Goal: Task Accomplishment & Management: Use online tool/utility

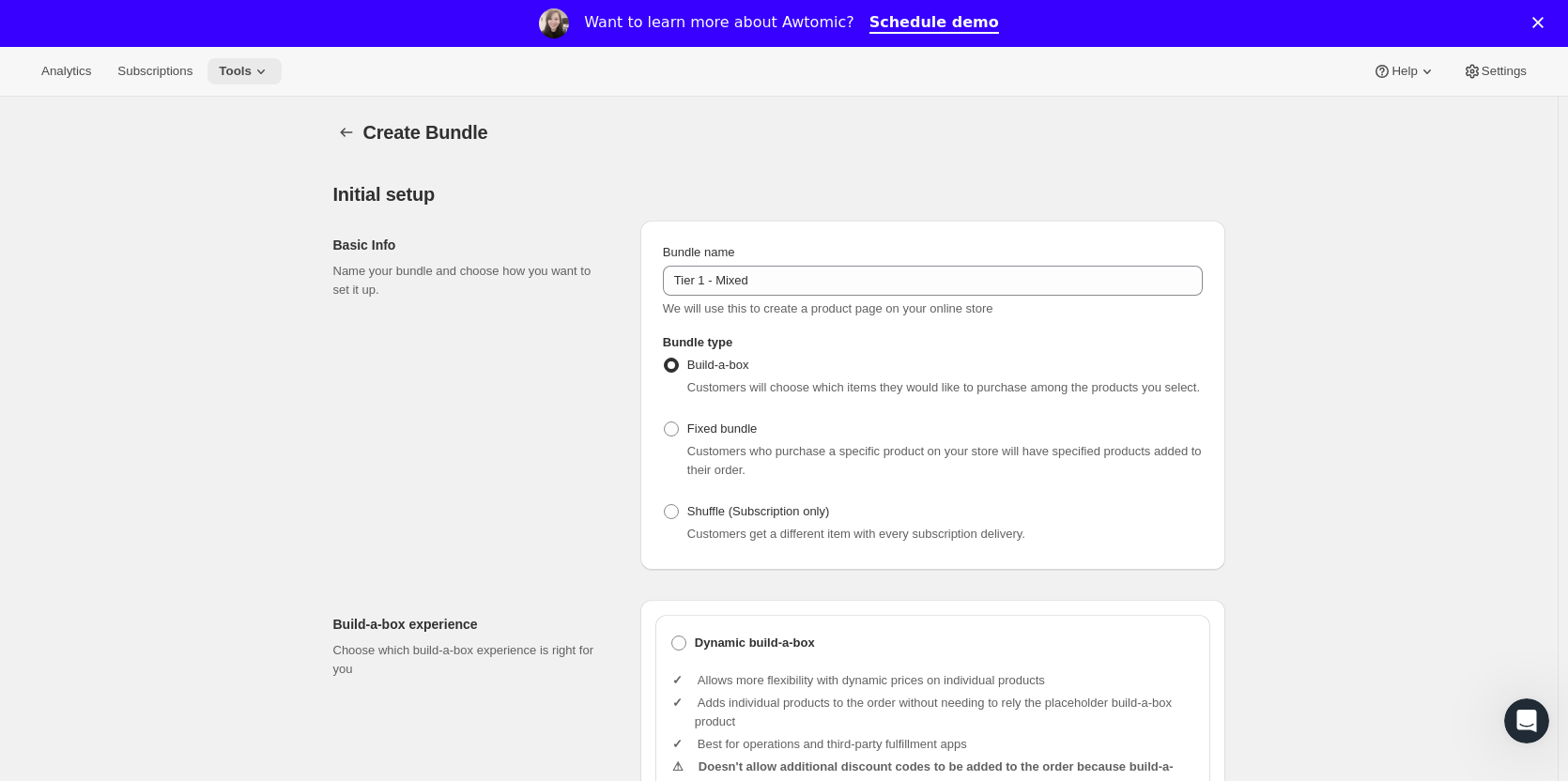
click at [224, 71] on span "Tools" at bounding box center [234, 72] width 32 height 15
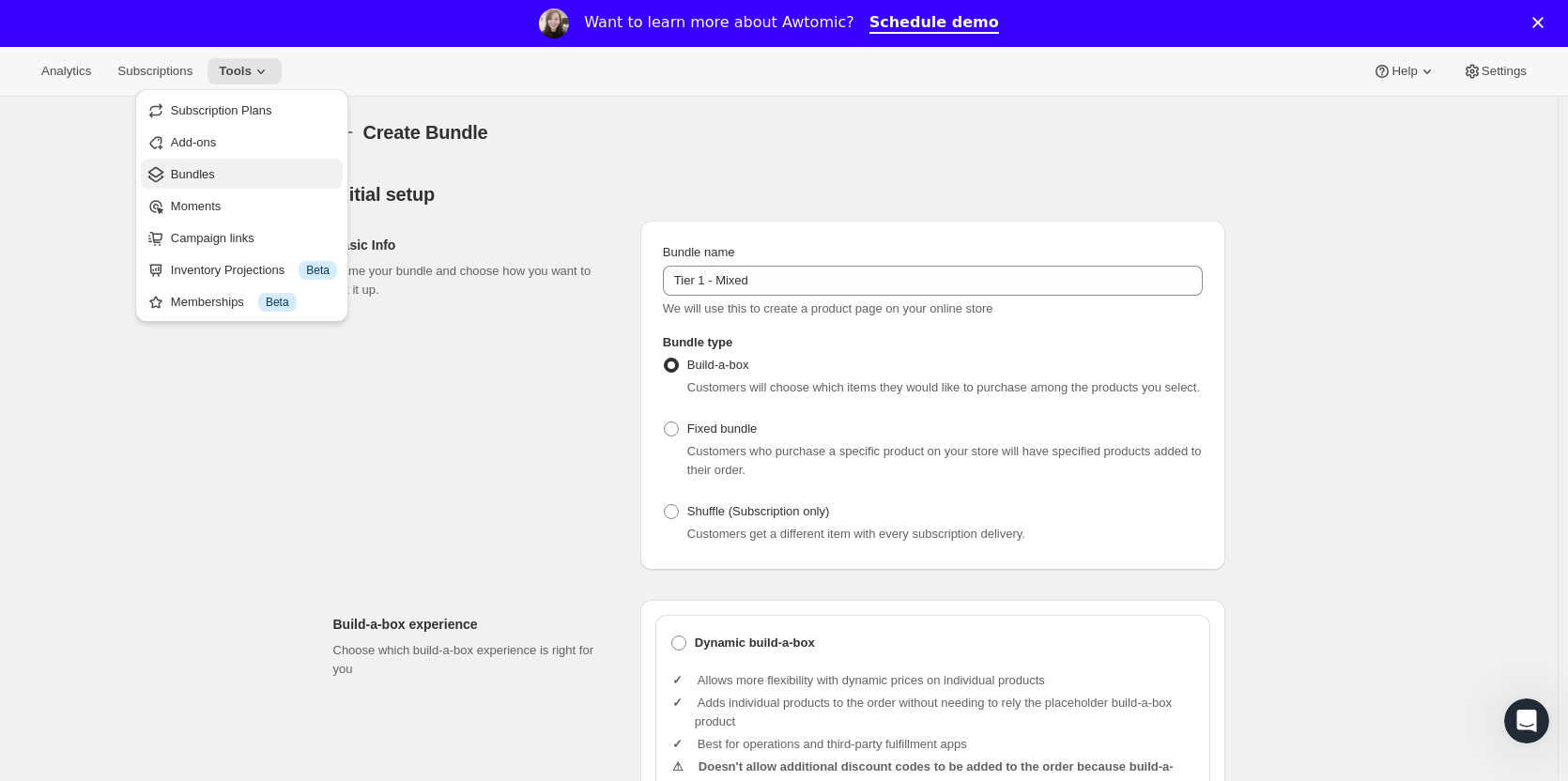
click at [201, 168] on span "Bundles" at bounding box center [193, 174] width 44 height 14
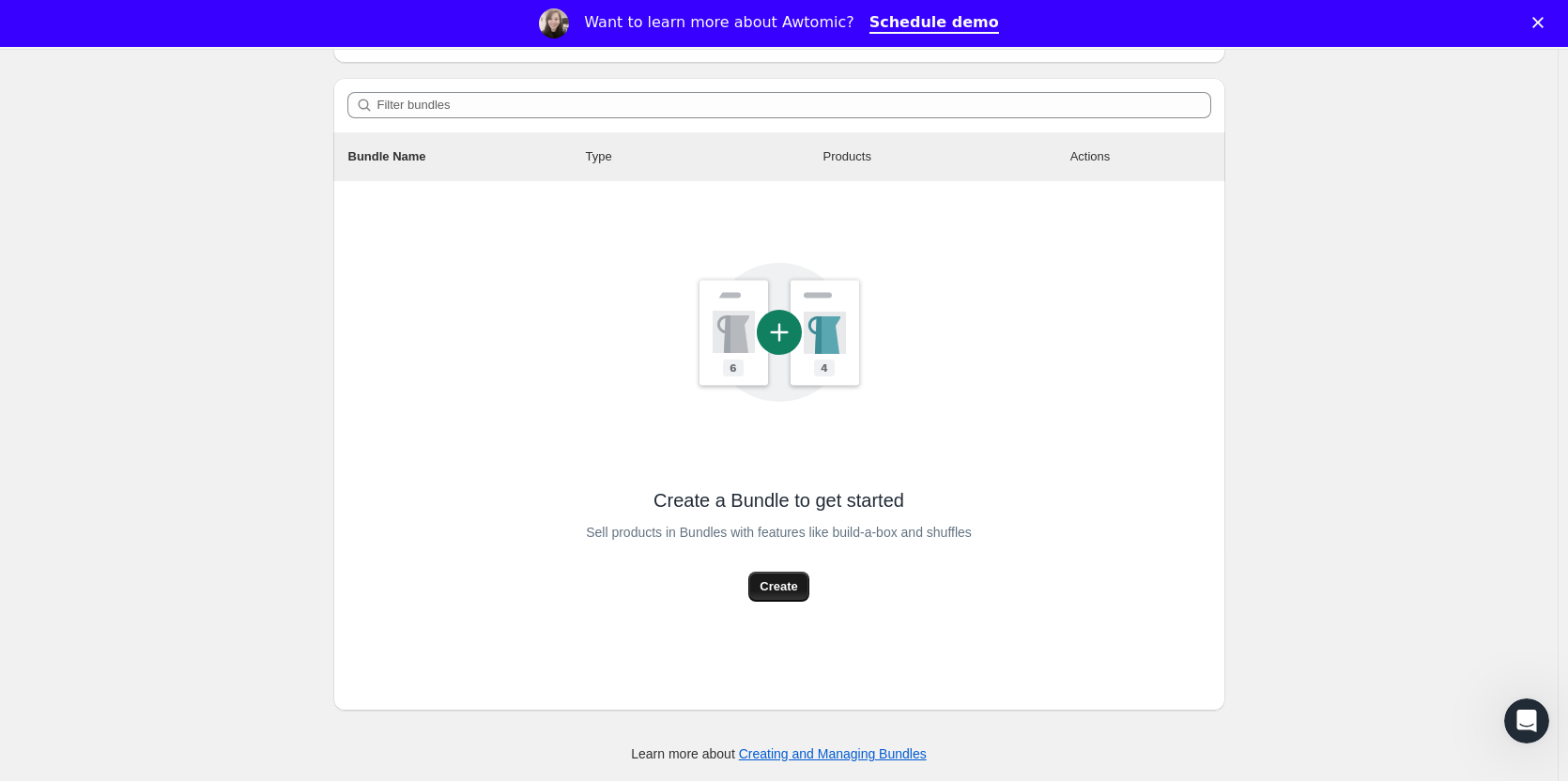
scroll to position [189, 0]
click at [791, 582] on span "Create" at bounding box center [778, 586] width 37 height 19
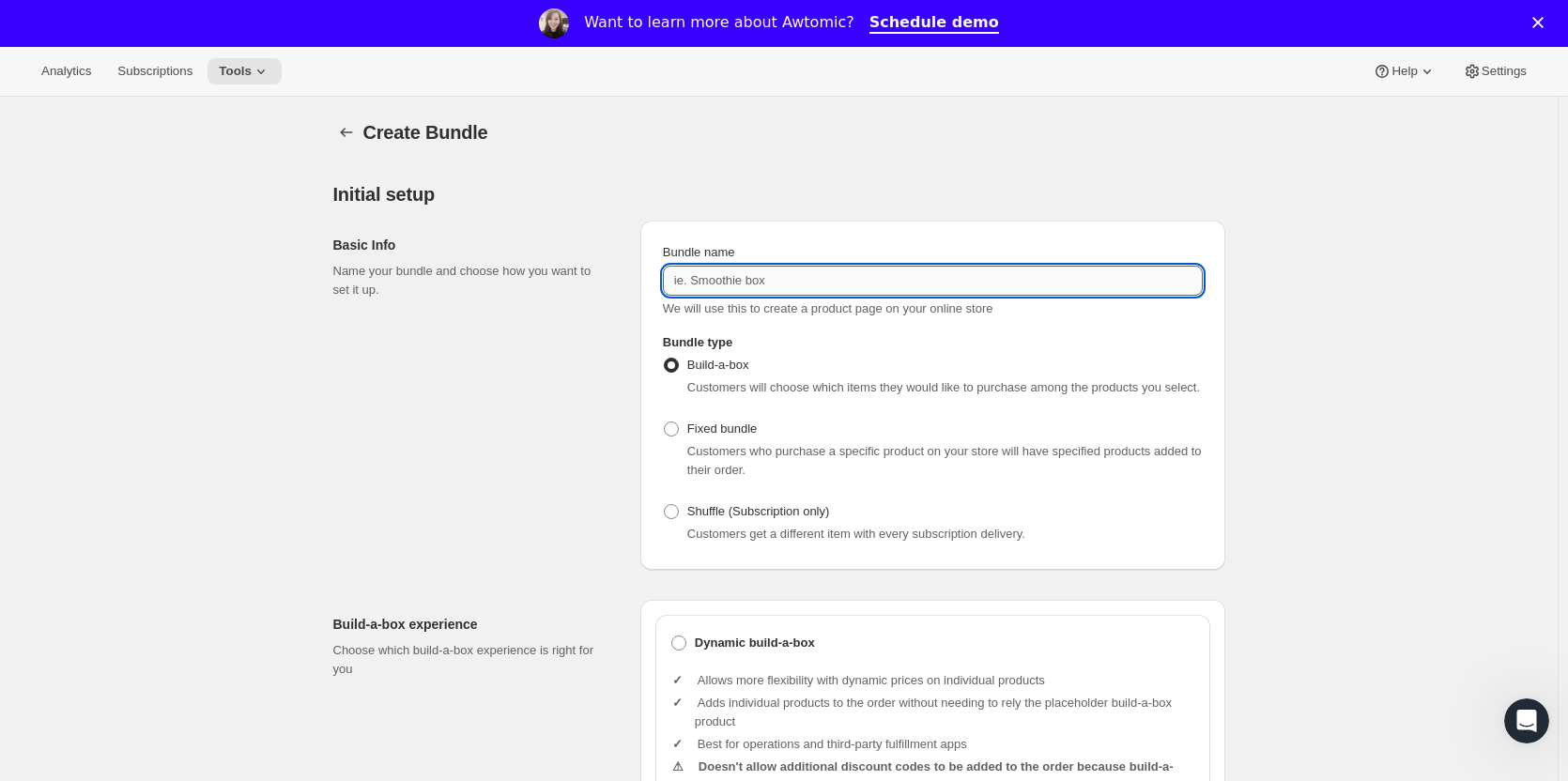
click at [773, 278] on input "Bundle name" at bounding box center [932, 281] width 540 height 31
click at [853, 289] on input "Test - BuildBox -" at bounding box center [932, 281] width 540 height 31
type input "Test - BuildBox - Classic - no price change"
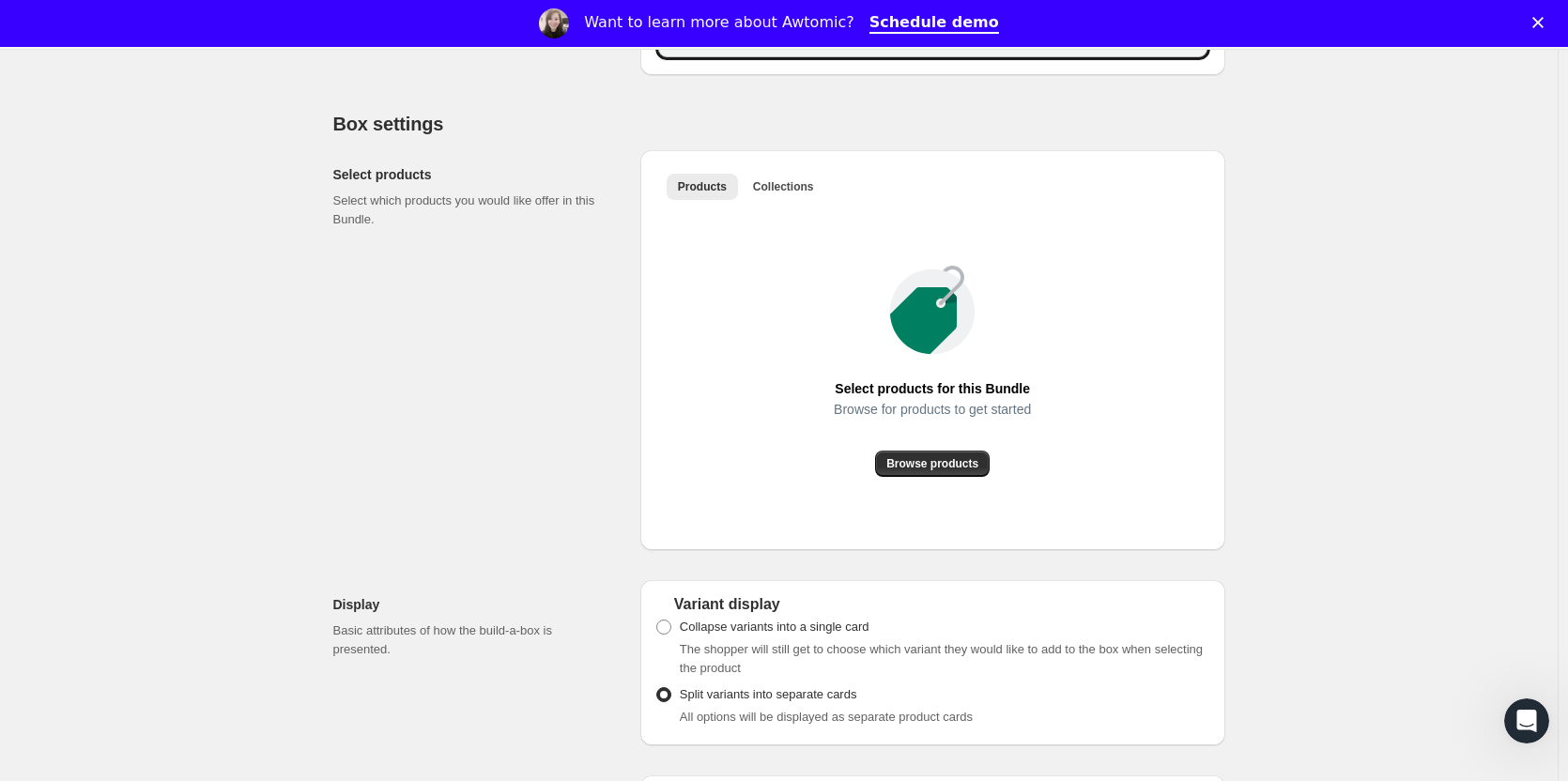
scroll to position [939, 0]
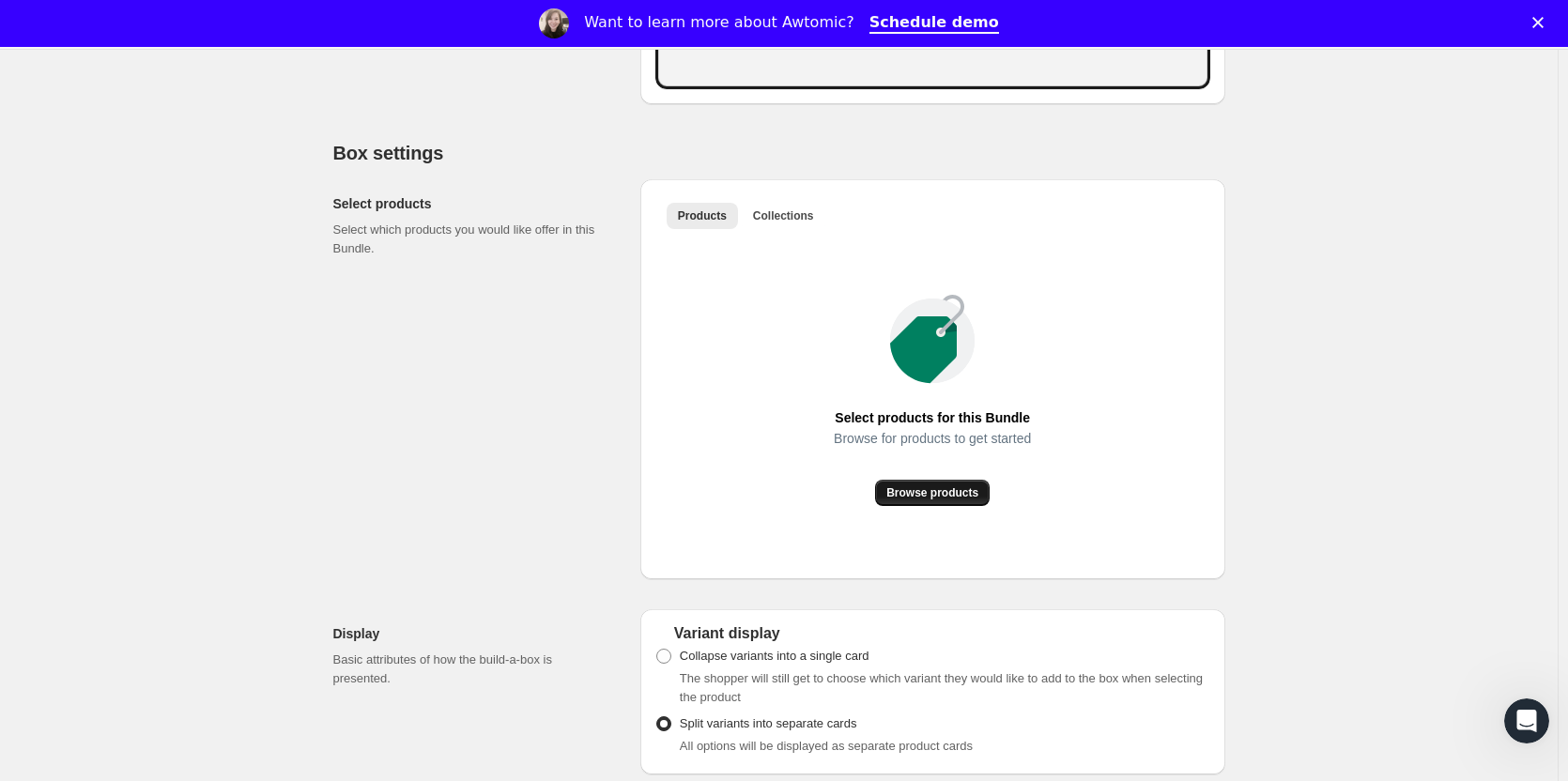
click at [934, 492] on span "Browse products" at bounding box center [932, 493] width 92 height 15
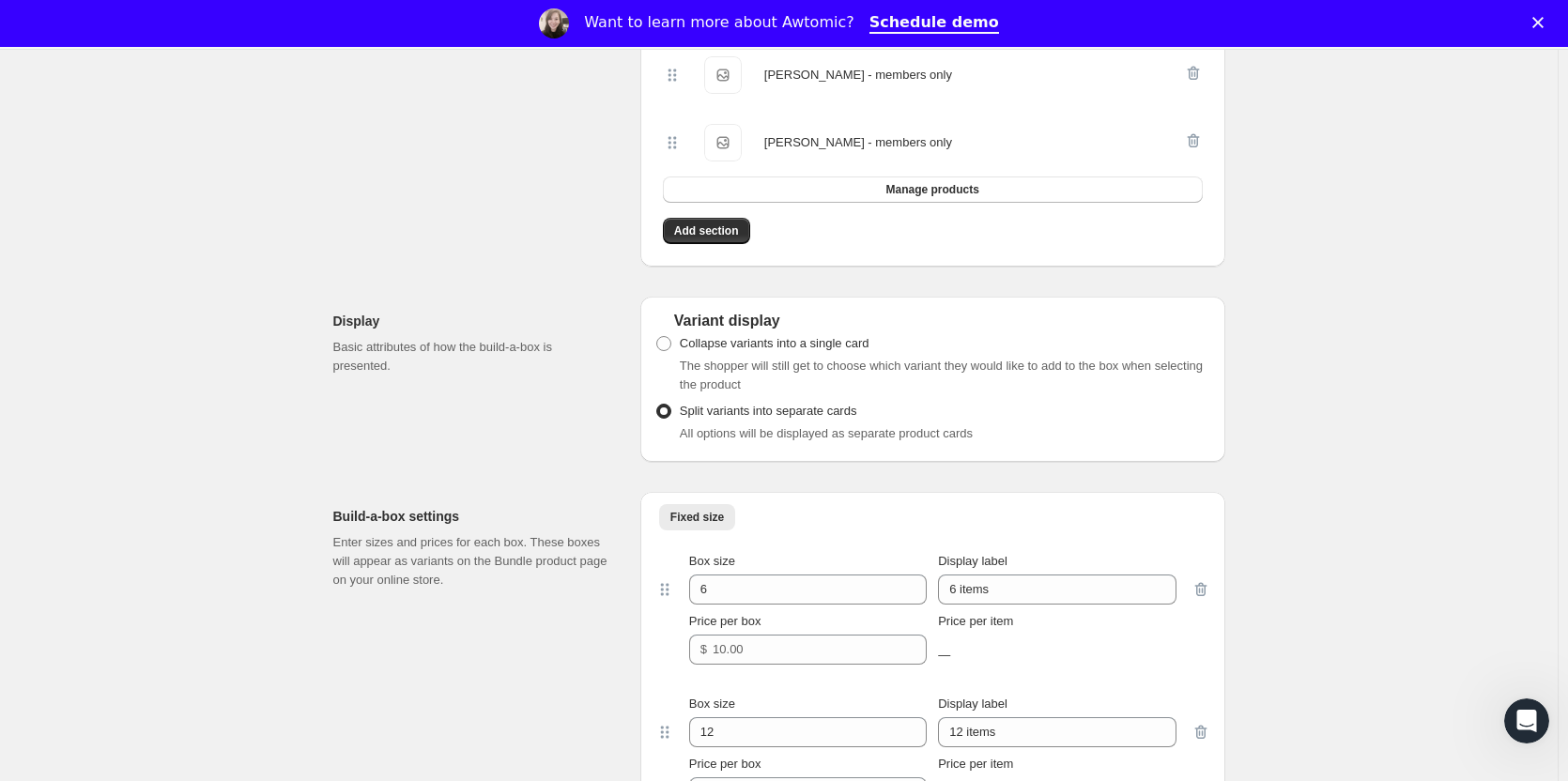
scroll to position [1127, 0]
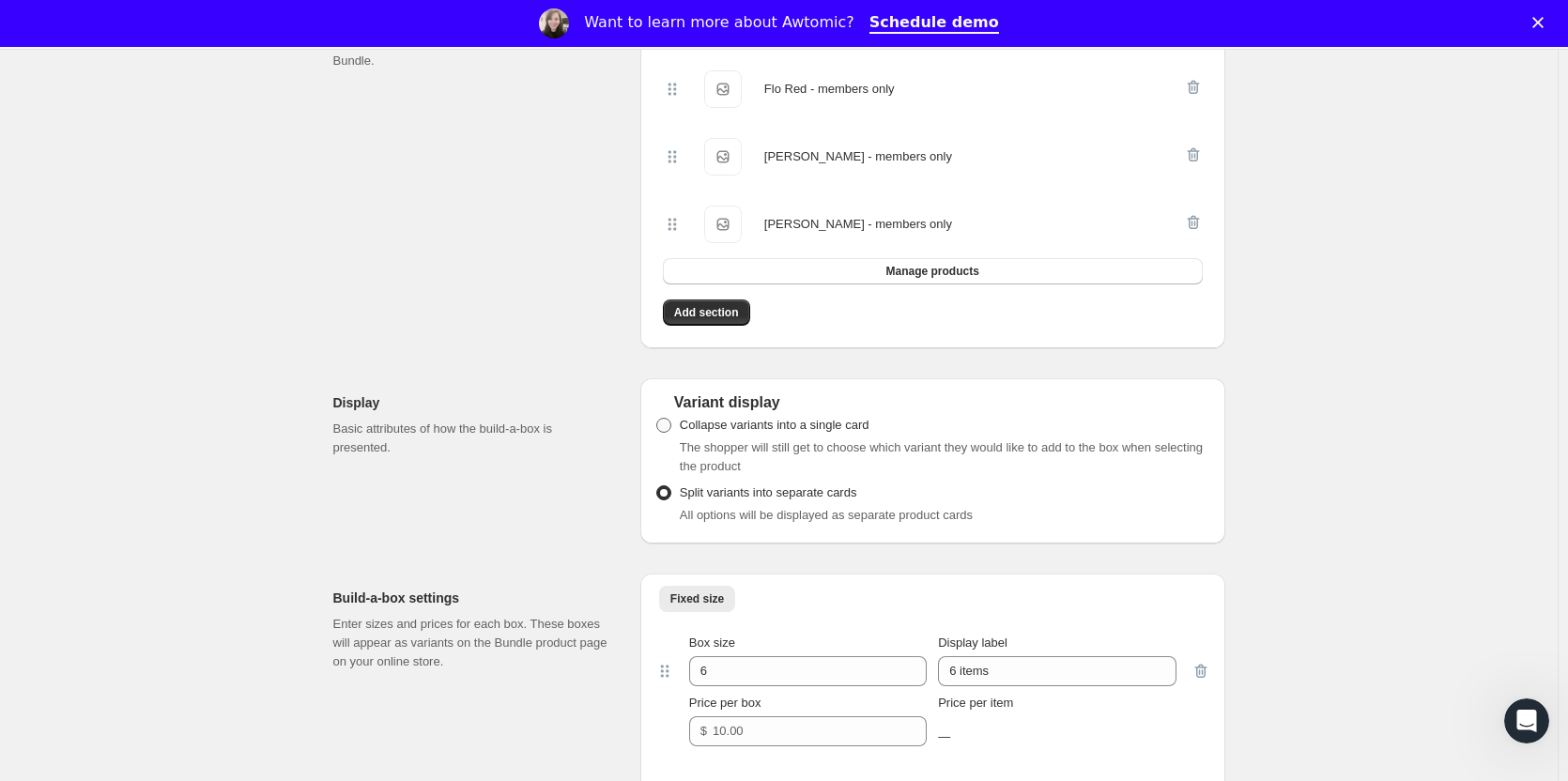
click at [671, 424] on span at bounding box center [663, 425] width 15 height 15
click at [657, 419] on input "Collapse variants into a single card" at bounding box center [656, 418] width 1 height 1
radio input "true"
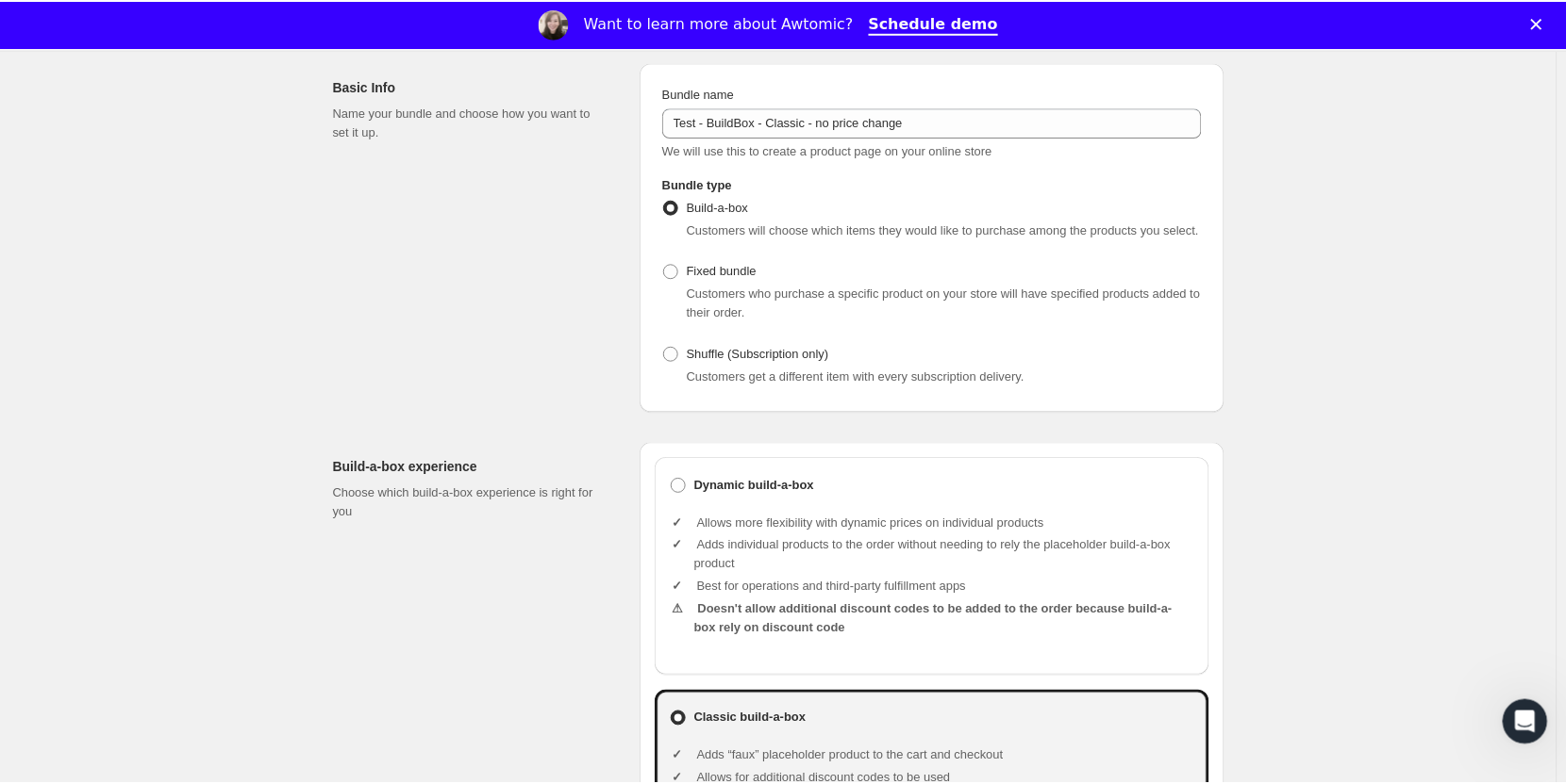
scroll to position [0, 0]
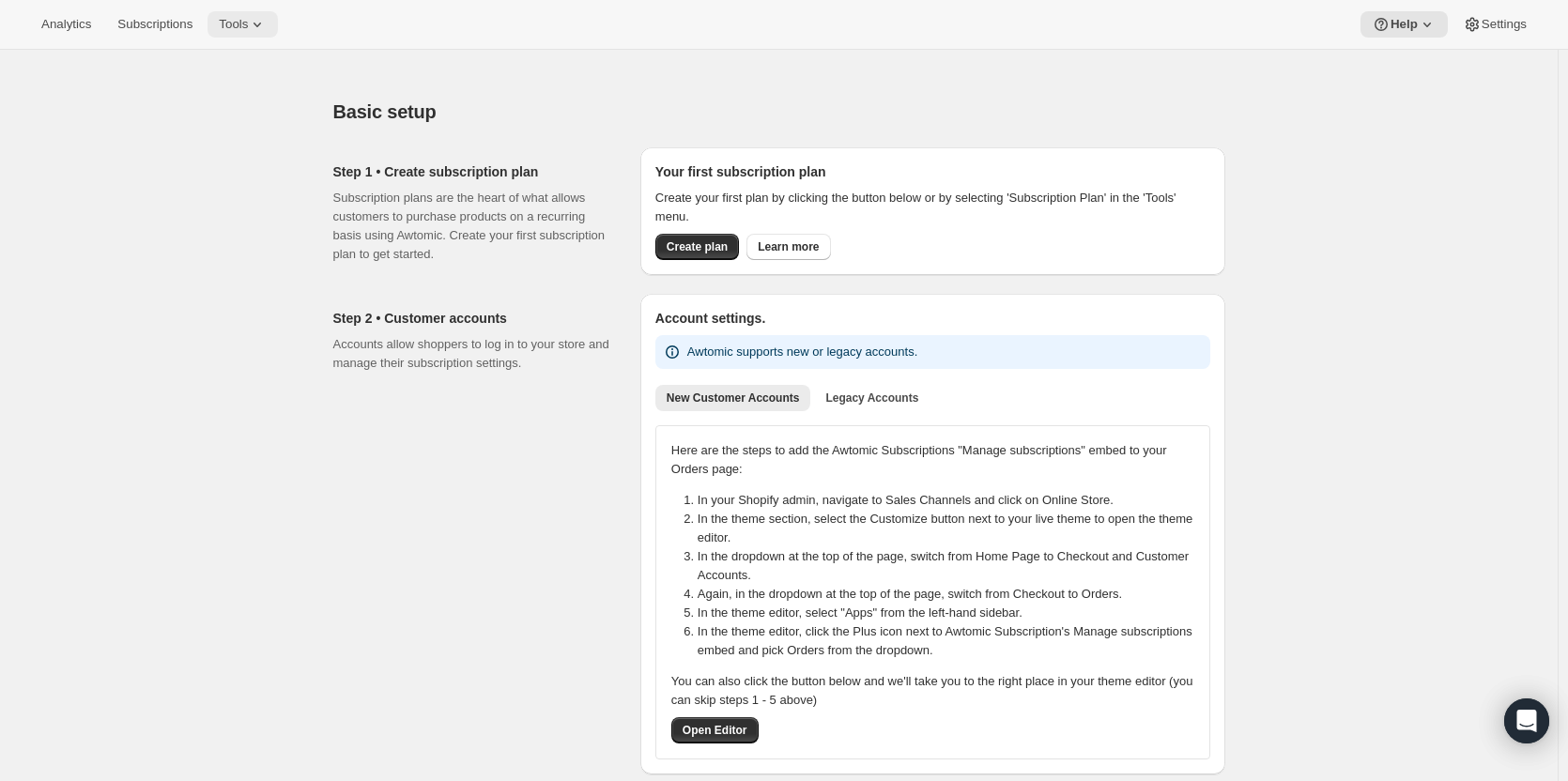
click at [252, 21] on icon at bounding box center [257, 25] width 19 height 19
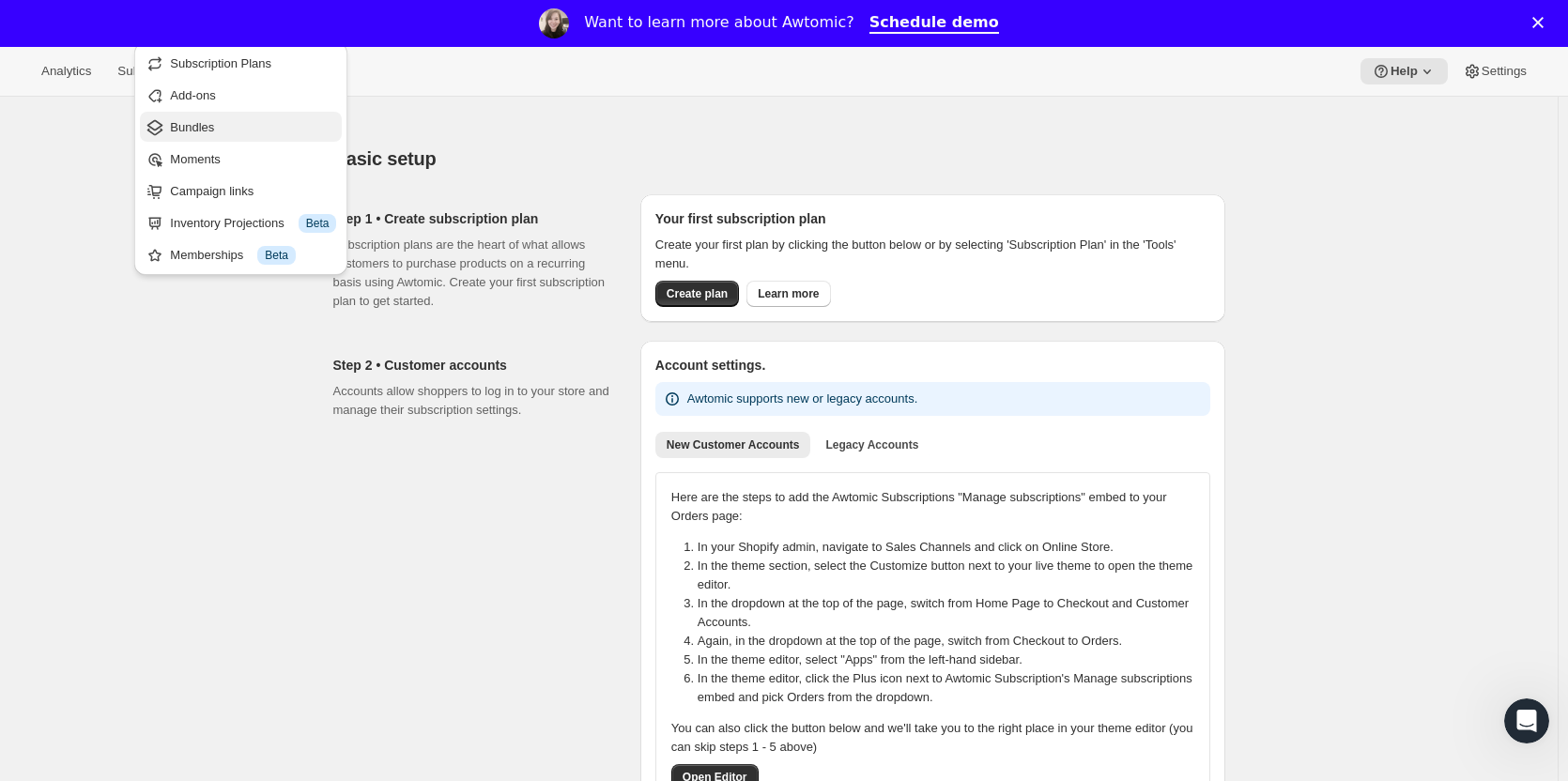
click at [229, 118] on span "Bundles" at bounding box center [253, 128] width 166 height 19
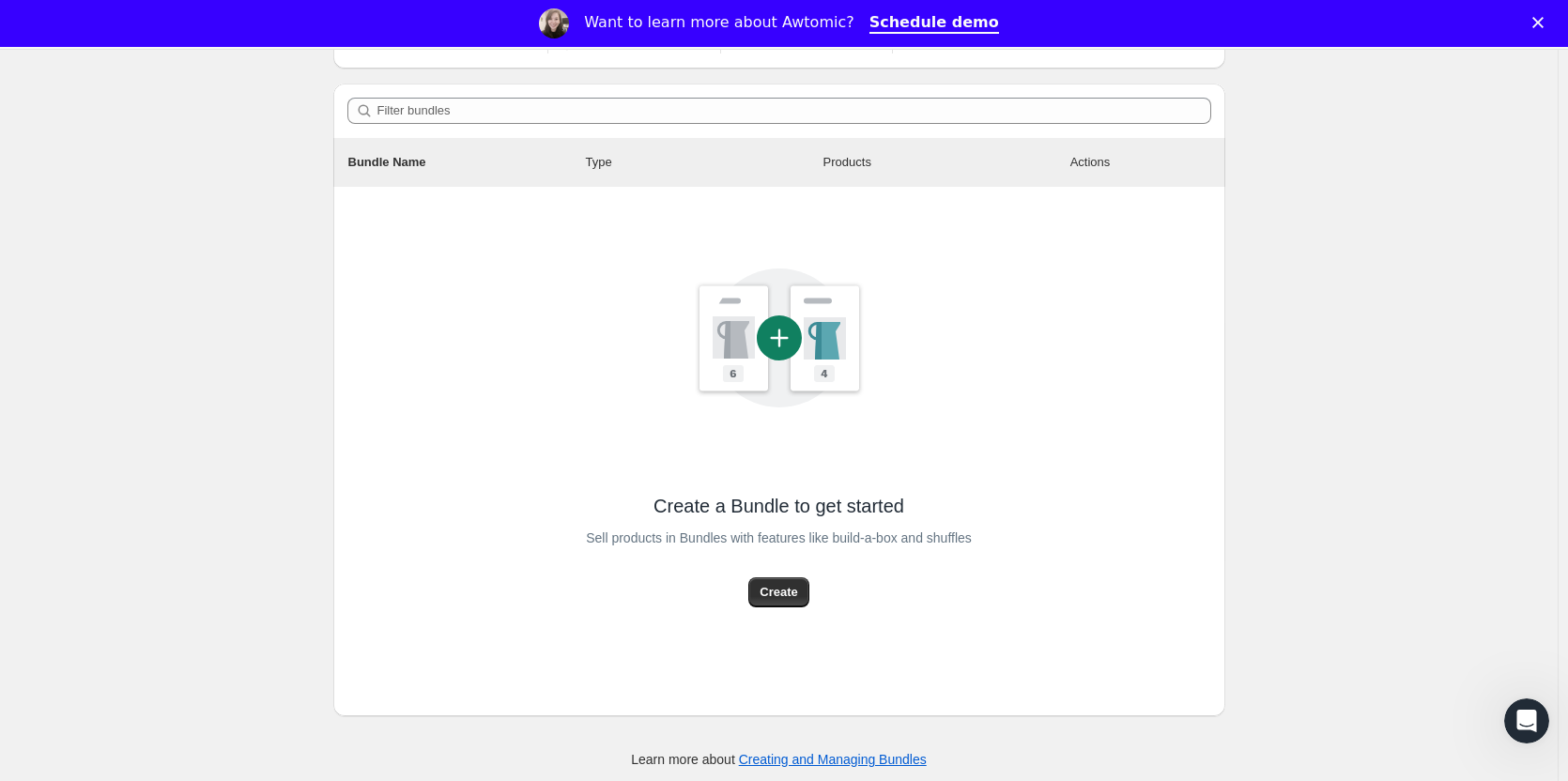
scroll to position [189, 0]
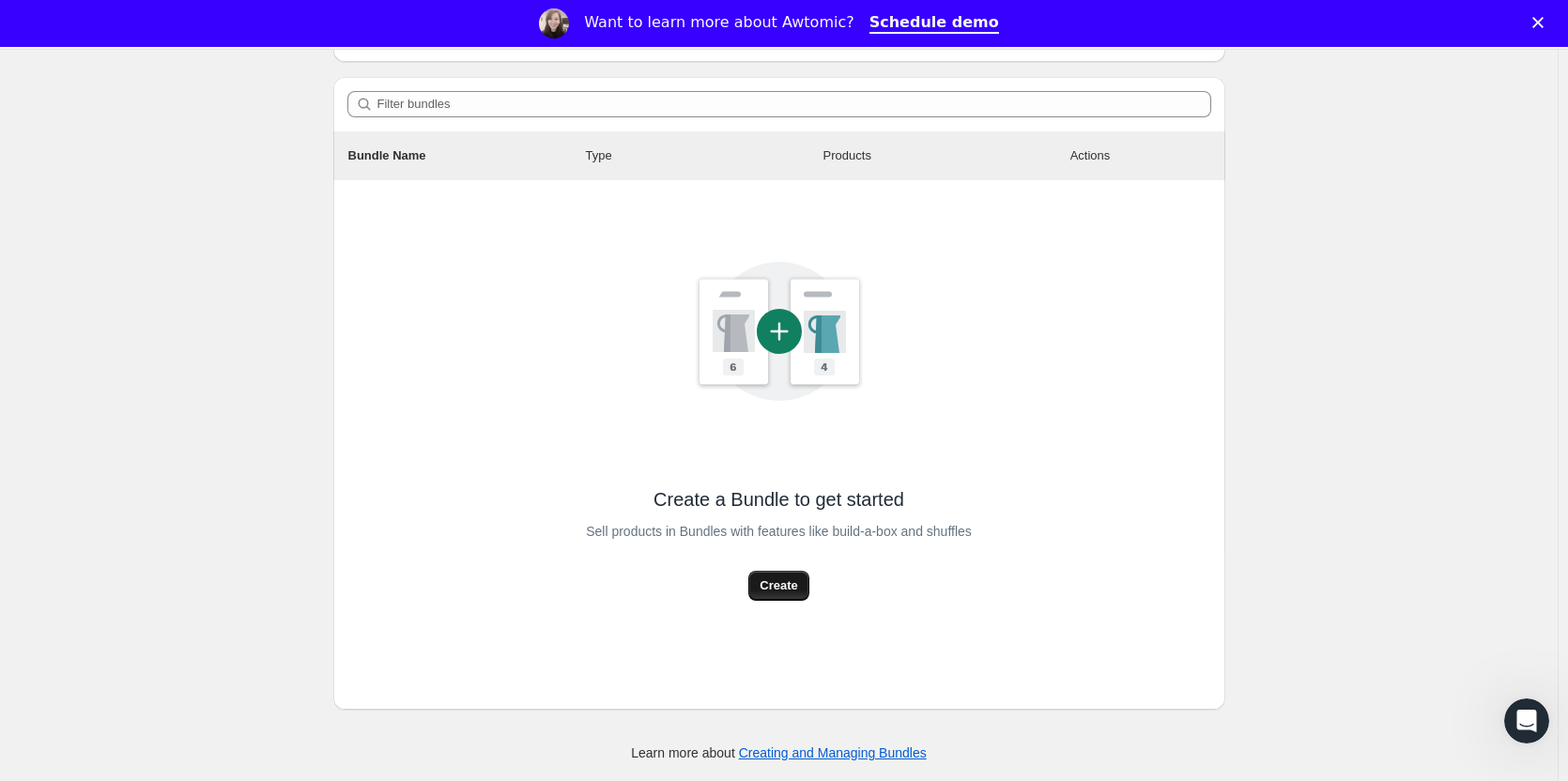
click at [793, 582] on span "Create" at bounding box center [778, 586] width 37 height 19
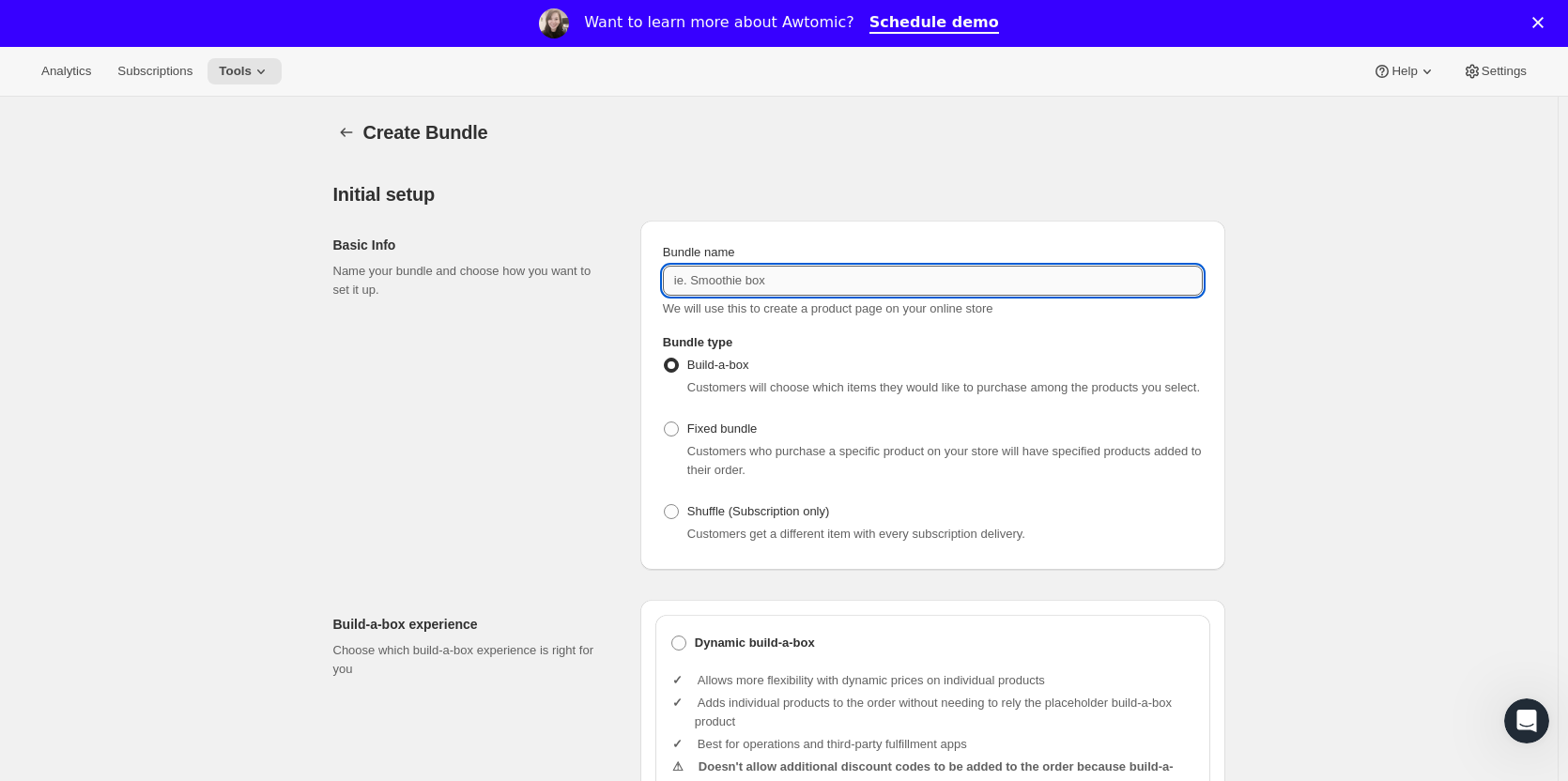
click at [728, 278] on input "Bundle name" at bounding box center [932, 281] width 540 height 31
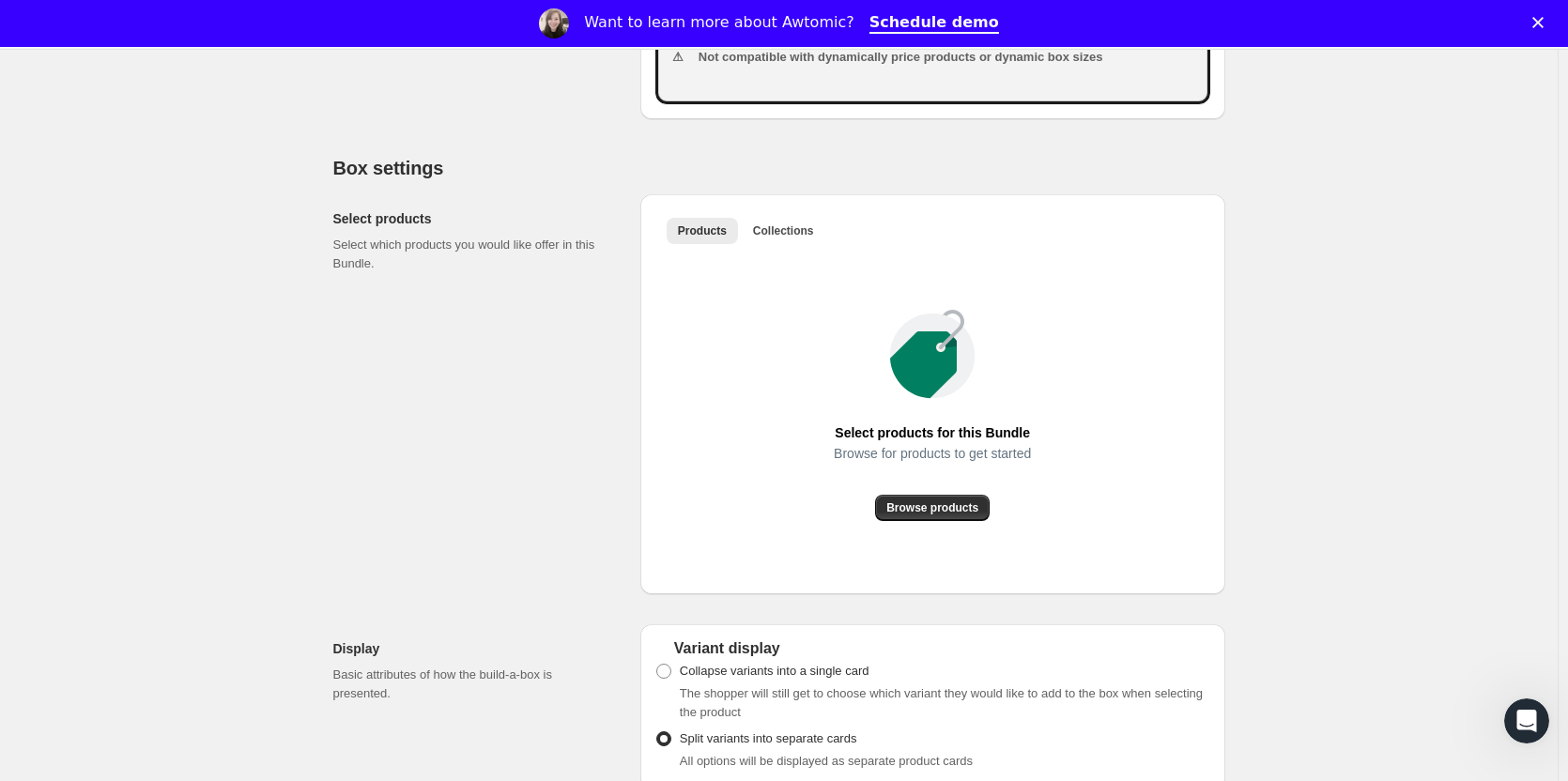
scroll to position [939, 0]
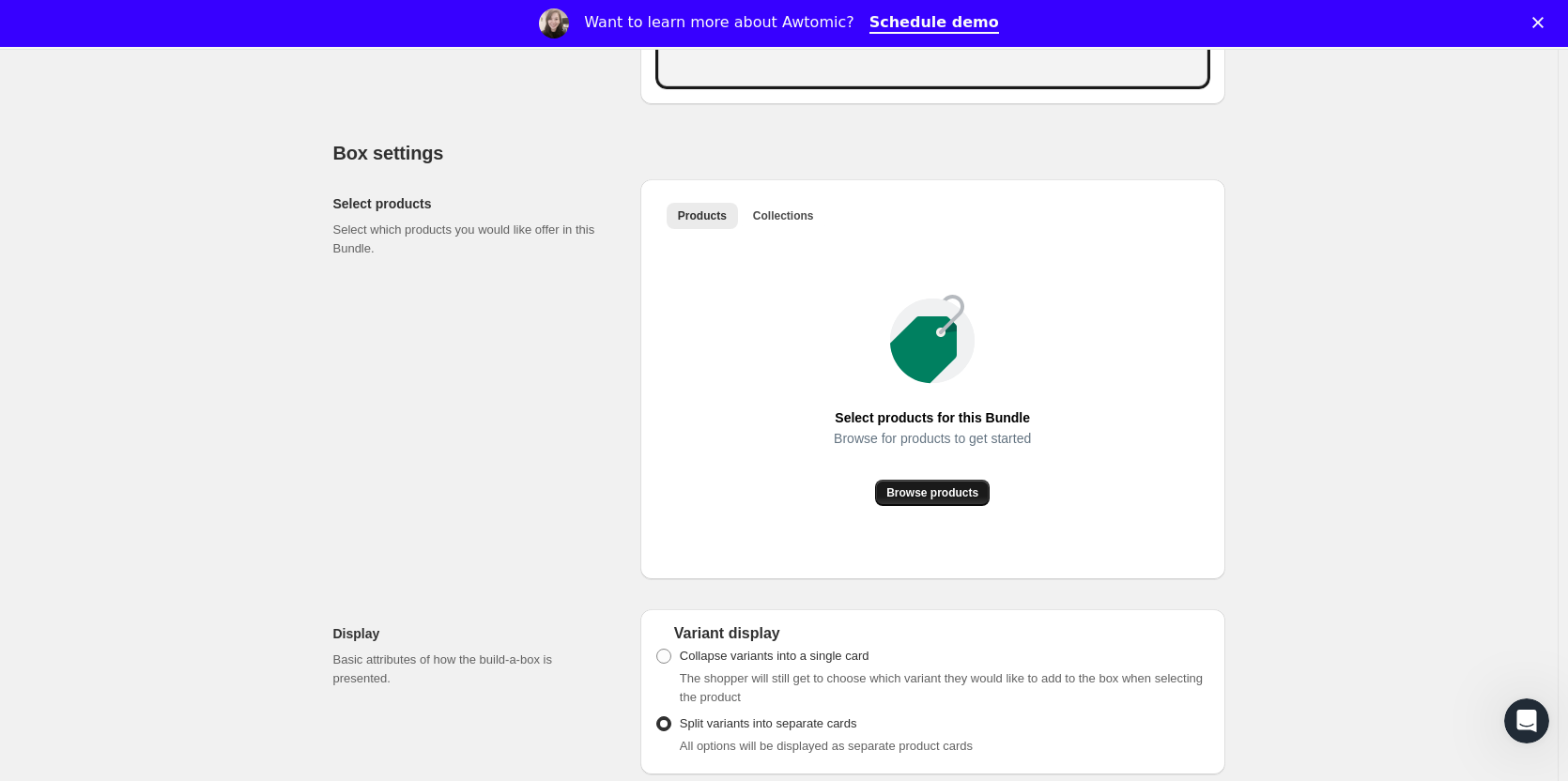
type input "Test-BuildBox-Class-no price changes"
click at [948, 489] on span "Browse products" at bounding box center [932, 493] width 92 height 15
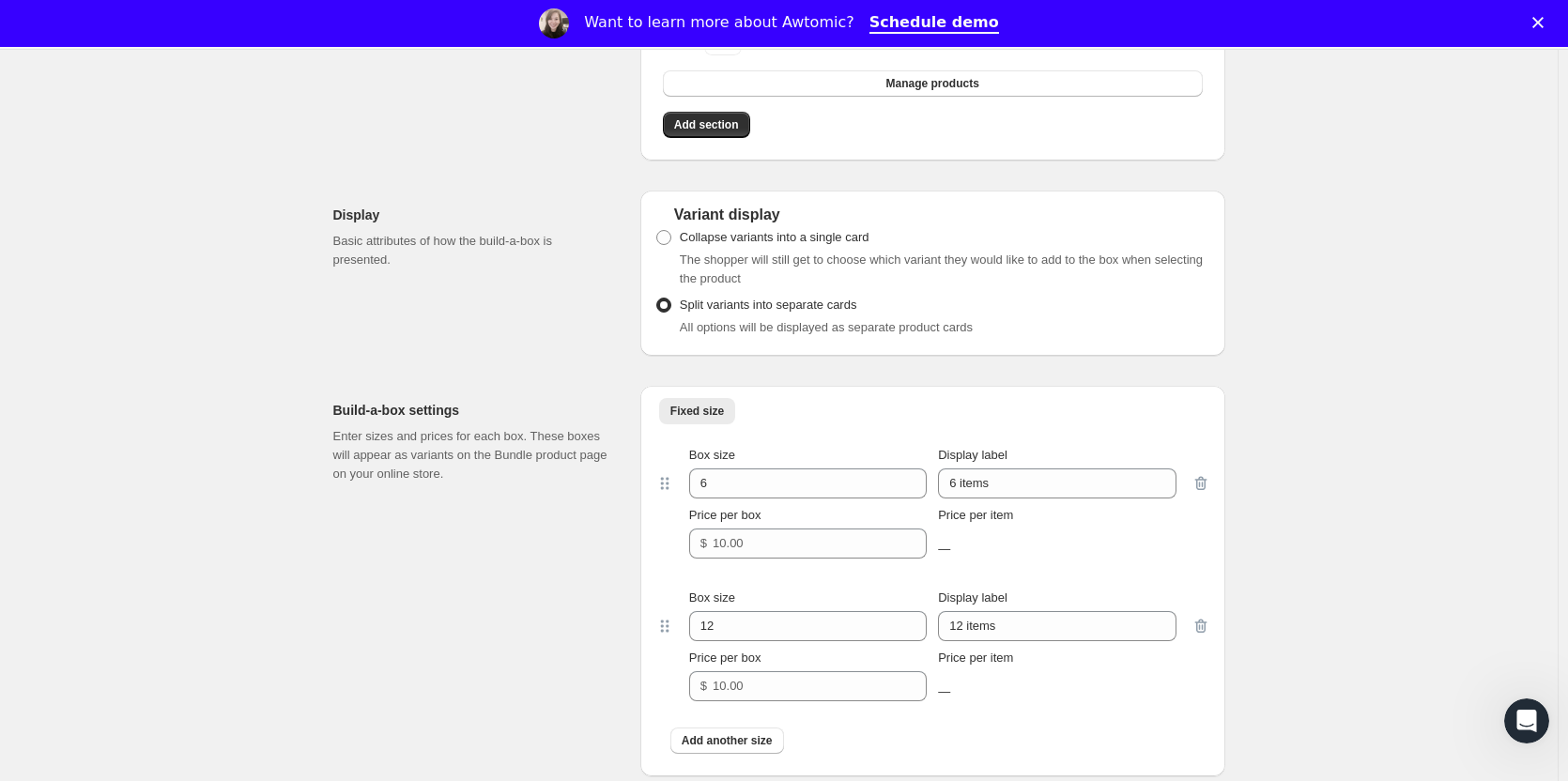
scroll to position [1408, 0]
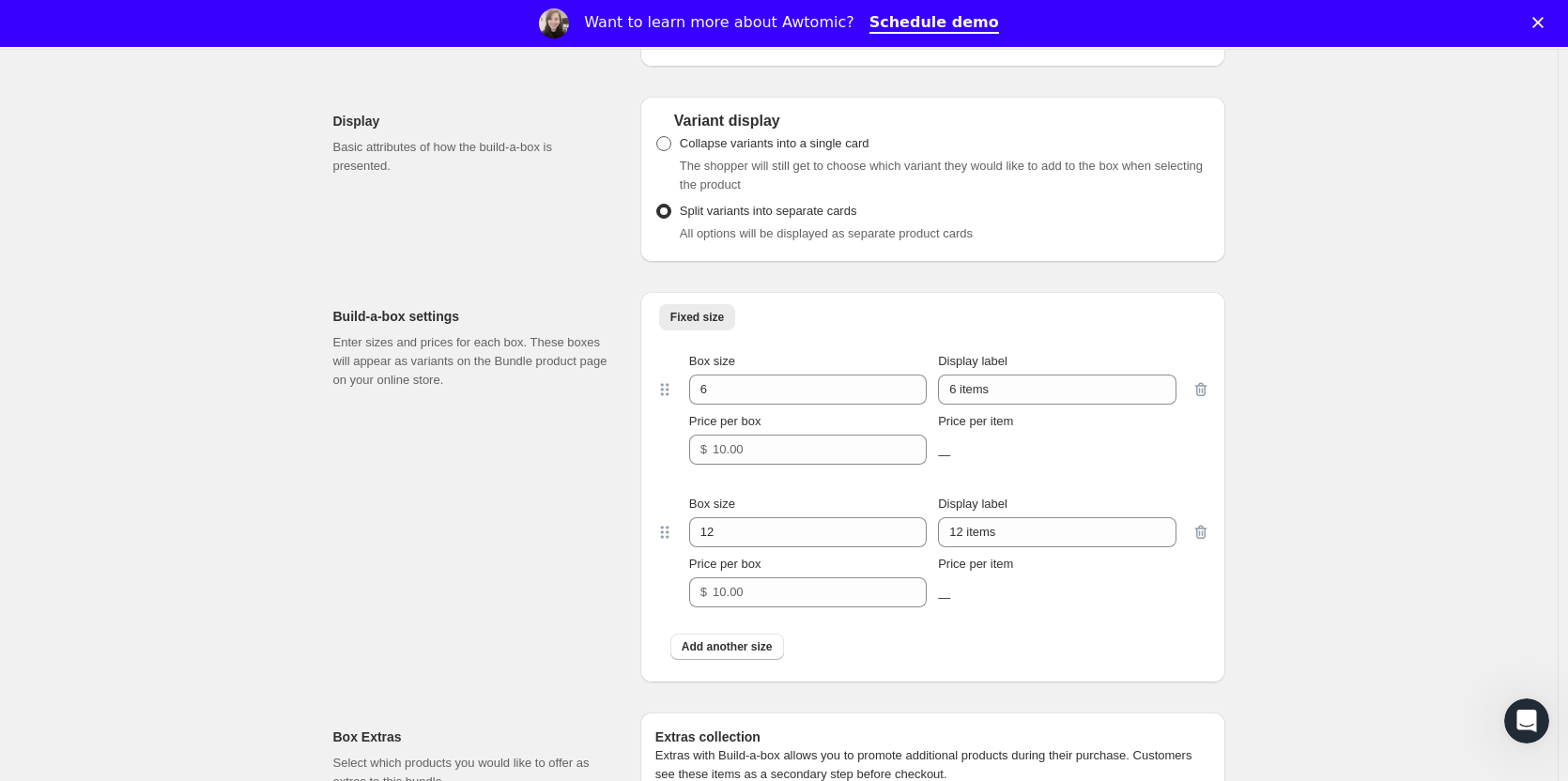
click at [668, 146] on span at bounding box center [663, 144] width 15 height 15
click at [657, 137] on input "Collapse variants into a single card" at bounding box center [656, 136] width 1 height 1
radio input "true"
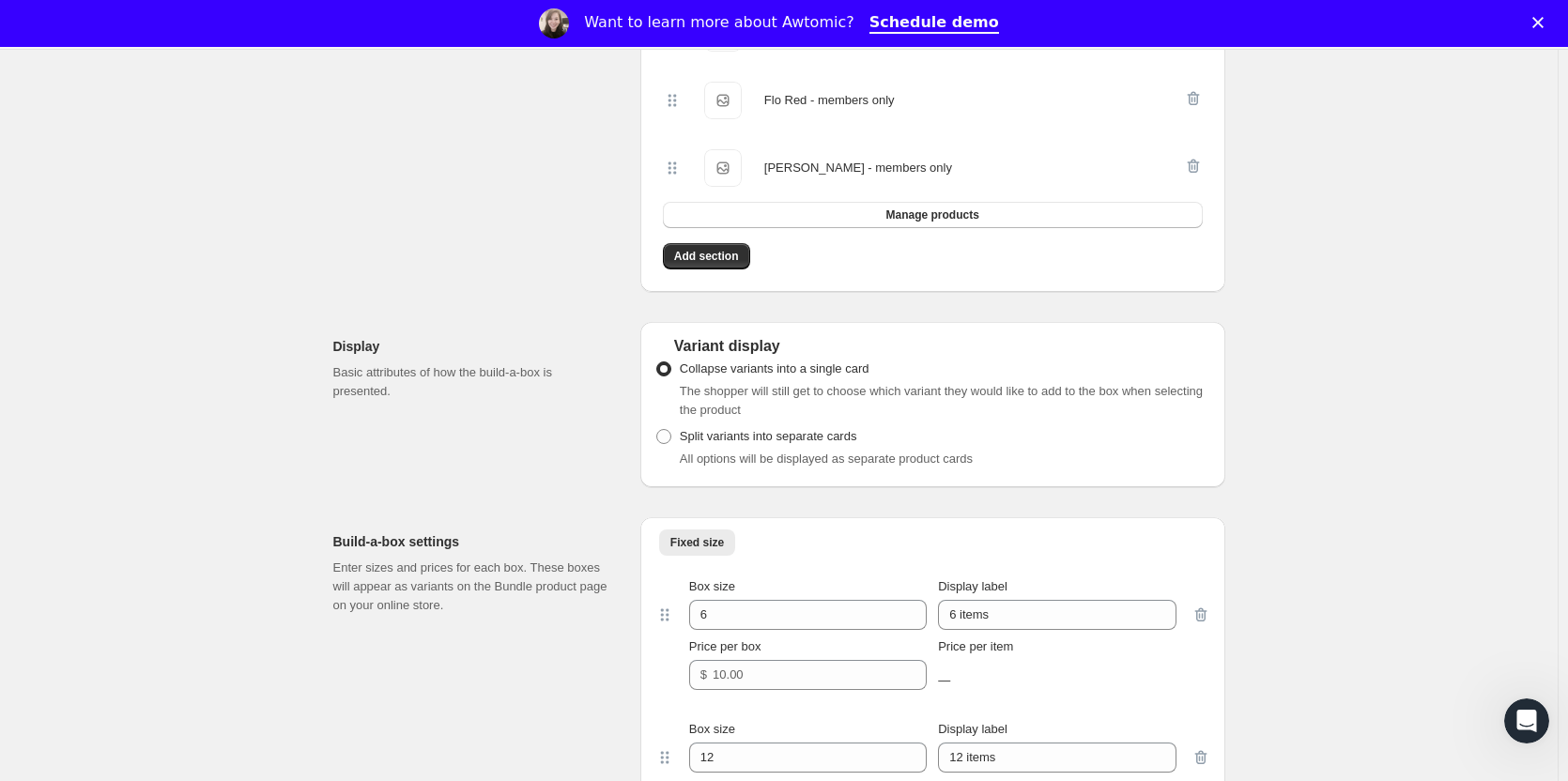
scroll to position [1033, 0]
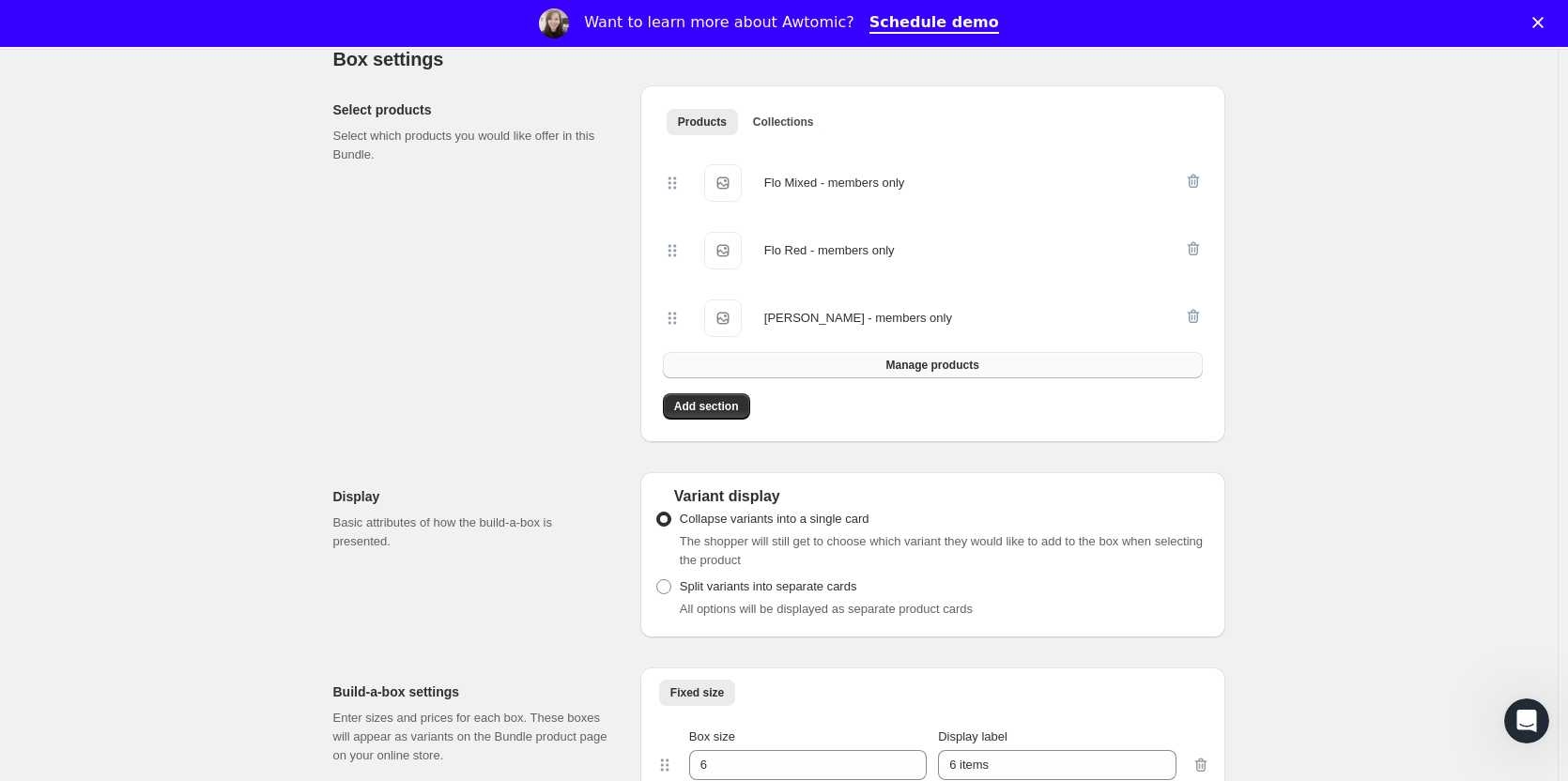
click at [932, 365] on span "Manage products" at bounding box center [932, 365] width 93 height 15
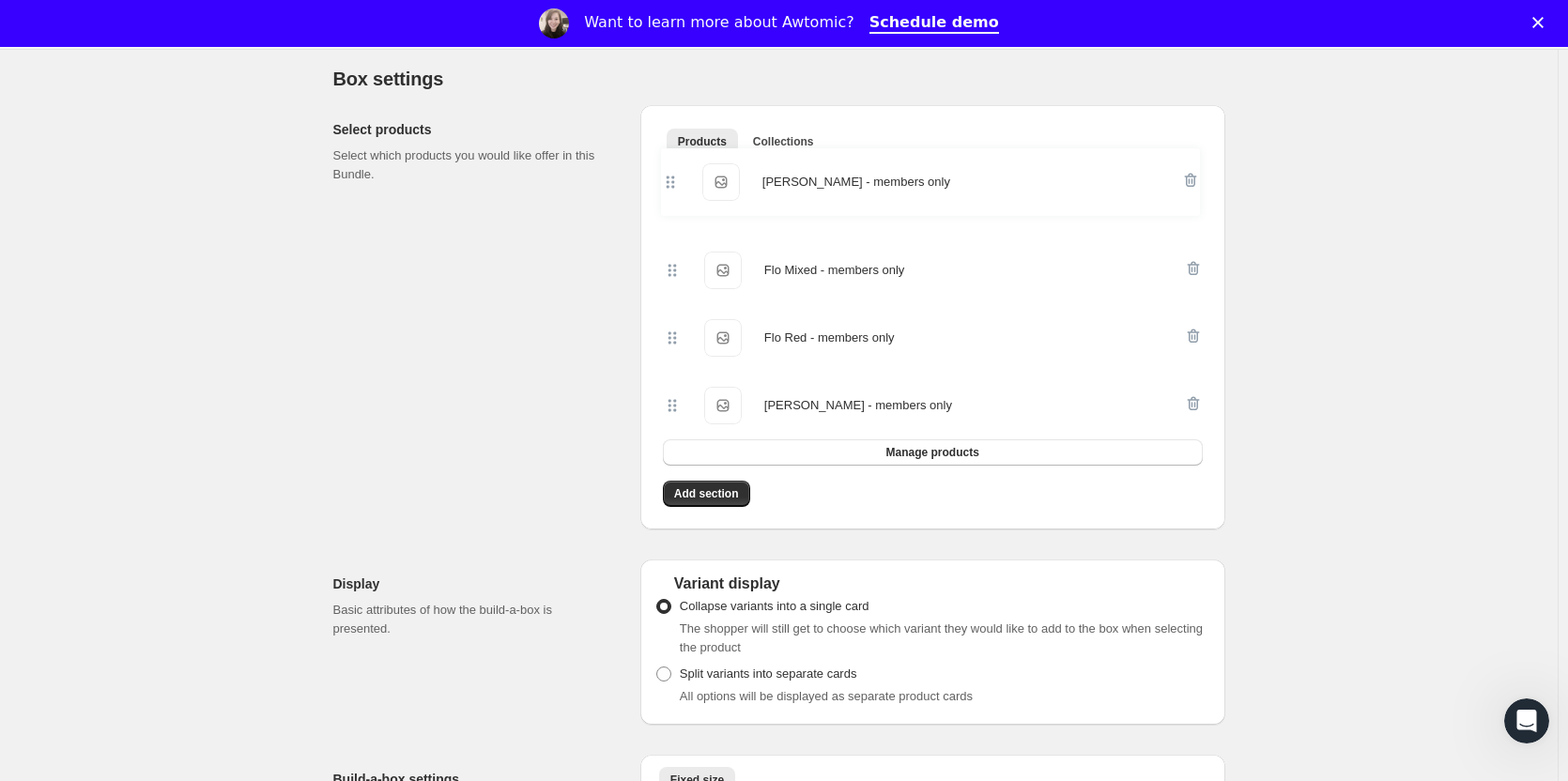
drag, startPoint x: 667, startPoint y: 328, endPoint x: 661, endPoint y: 185, distance: 143.1
click at [661, 185] on div "Flo Mixed - members only Flo Mixed - members only Flo Red - members only Flo Re…" at bounding box center [932, 317] width 555 height 312
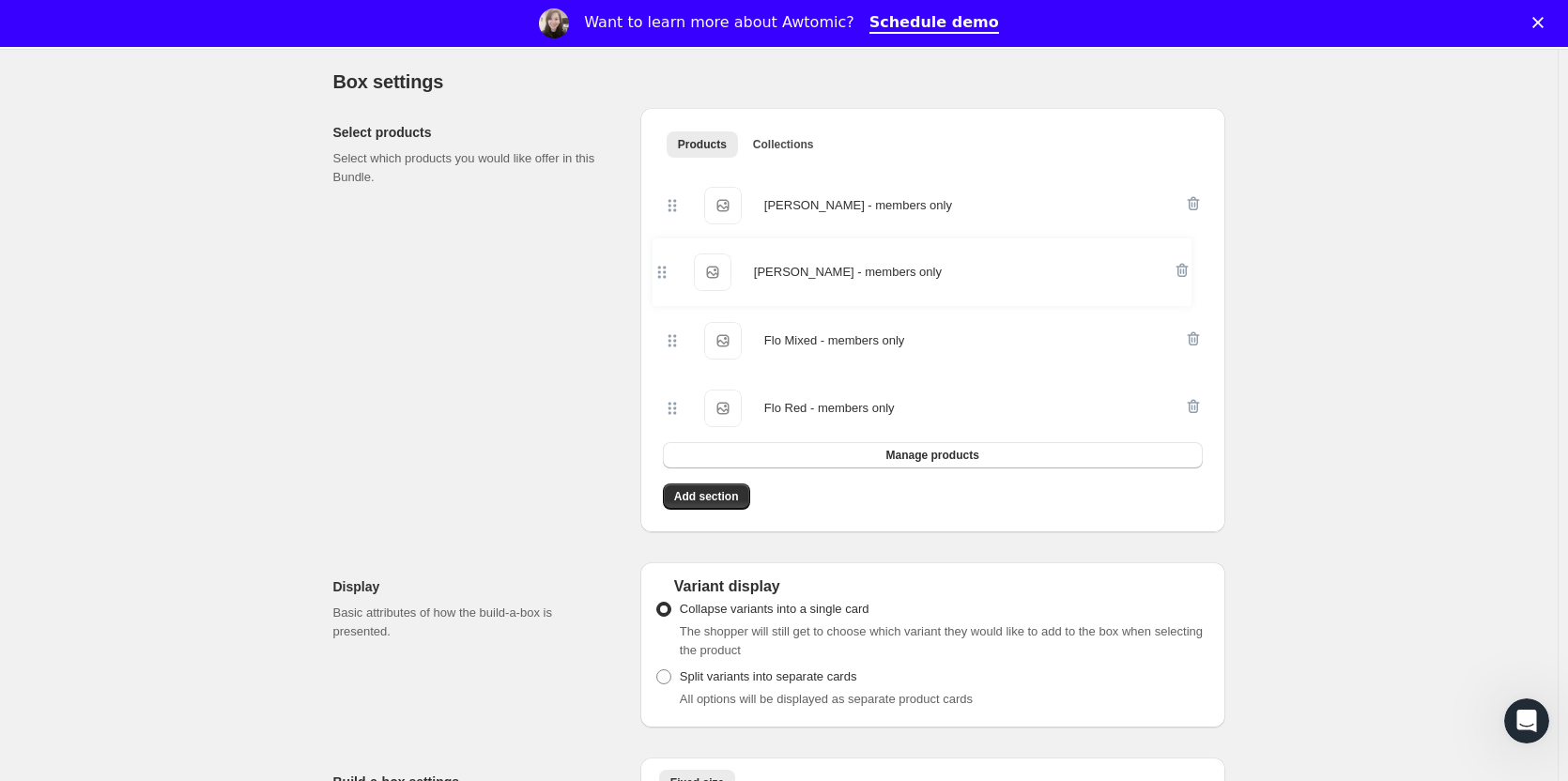
drag, startPoint x: 679, startPoint y: 415, endPoint x: 663, endPoint y: 275, distance: 140.9
click at [663, 275] on div "Flo Rose - members only Flo Rose - members only Flo Mixed - members only Flo Mi…" at bounding box center [932, 319] width 555 height 312
drag, startPoint x: 677, startPoint y: 418, endPoint x: 675, endPoint y: 336, distance: 82.0
click at [675, 336] on div "Flo Rose - members only Flo Rose - members only Flo White - members only Flo Wh…" at bounding box center [932, 307] width 540 height 271
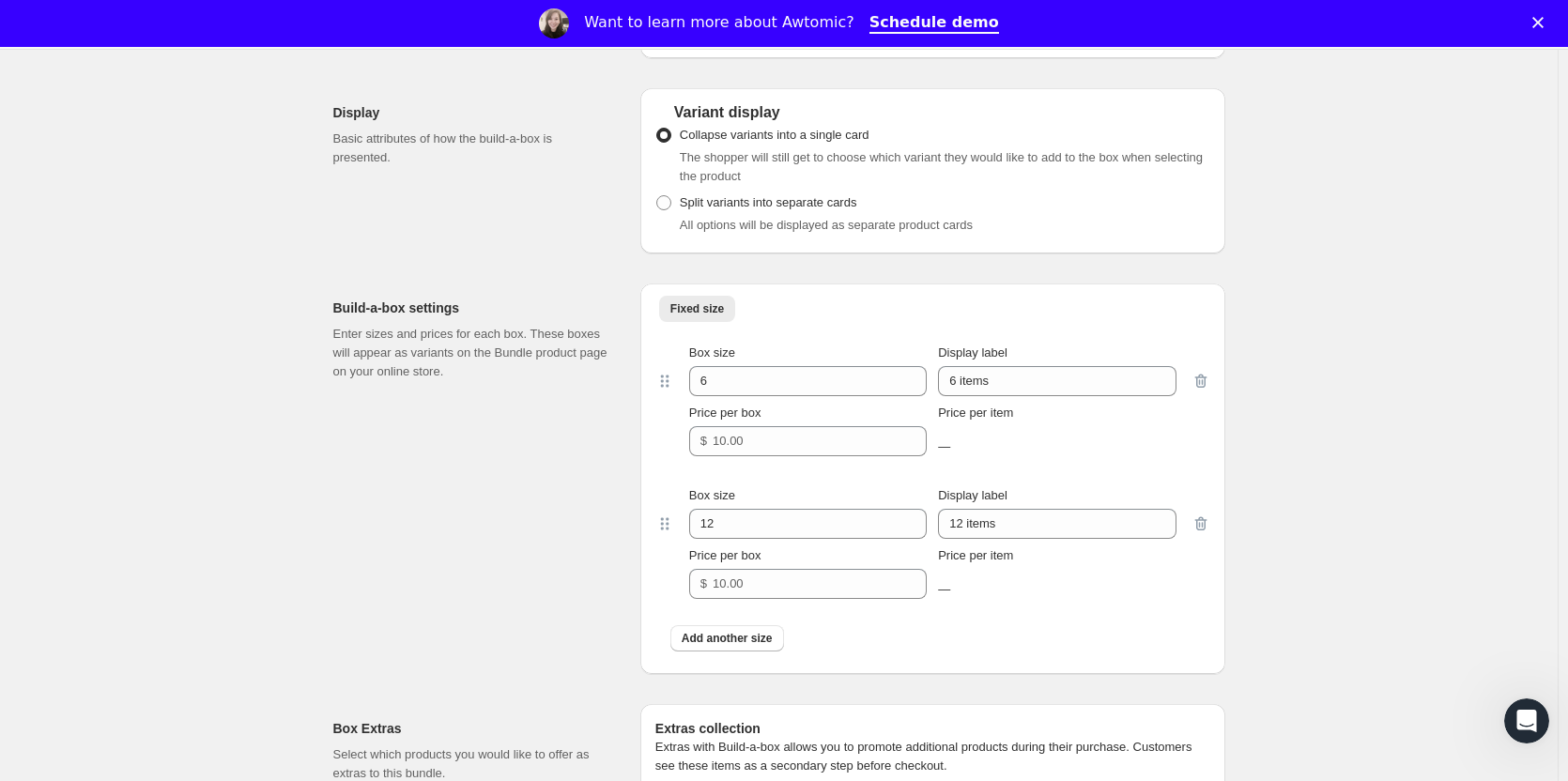
scroll to position [1574, 0]
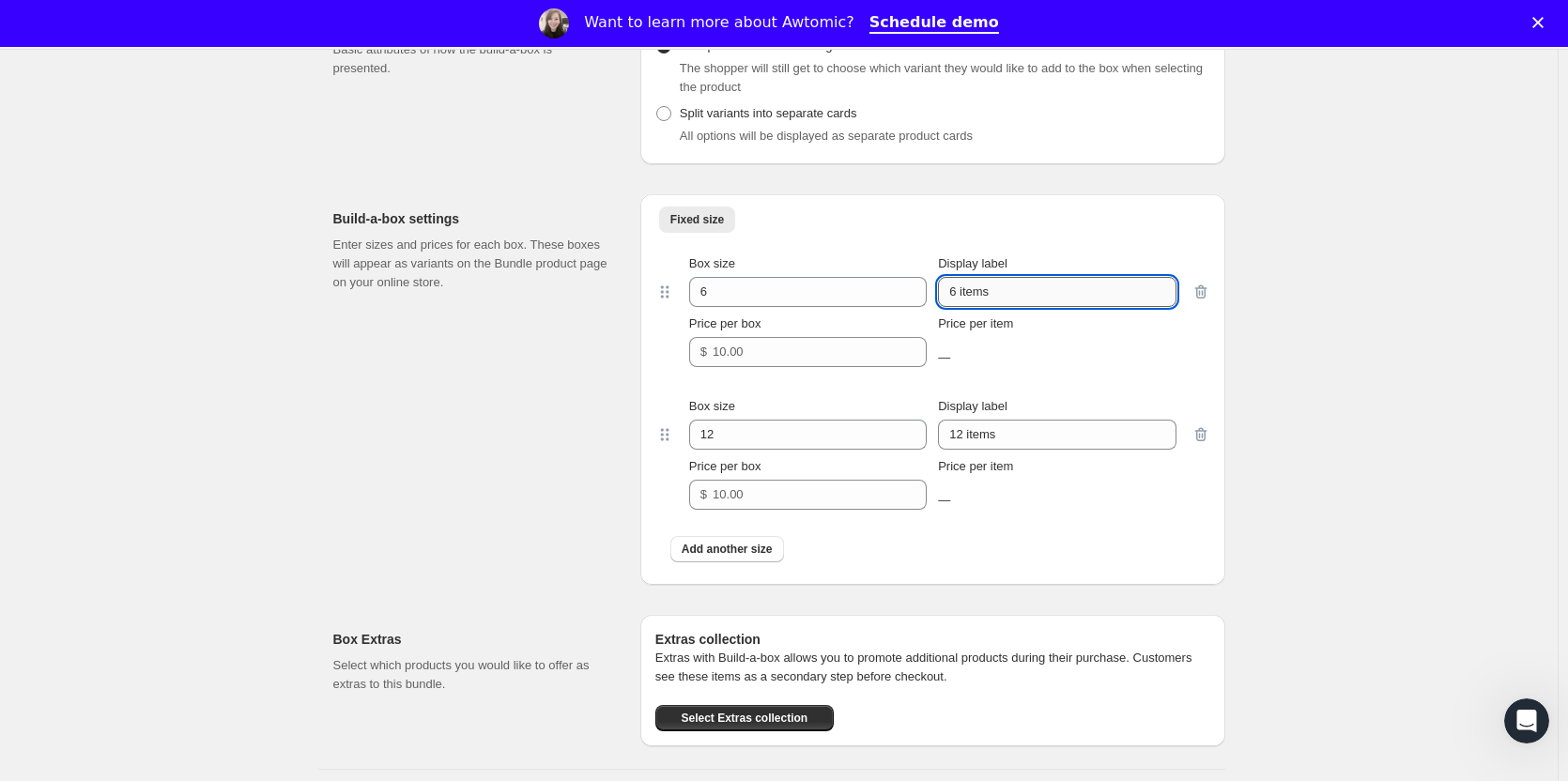
click at [1024, 296] on input "6 items" at bounding box center [1056, 293] width 237 height 31
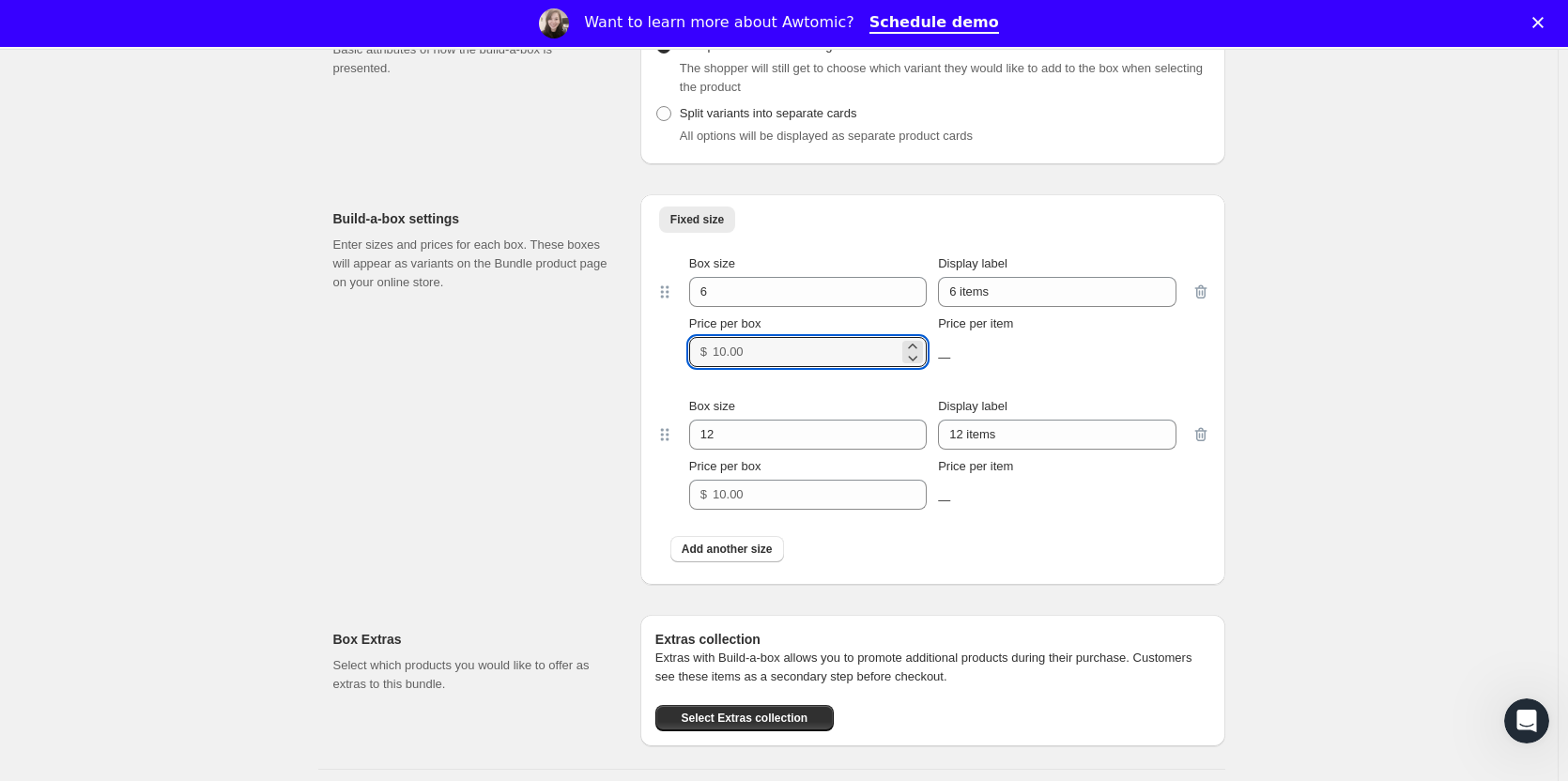
drag, startPoint x: 769, startPoint y: 348, endPoint x: 629, endPoint y: 347, distance: 140.0
click at [643, 347] on div "Build-a-box settings Enter sizes and prices for each box. These boxes will appe…" at bounding box center [780, 381] width 892 height 405
type input "90"
click at [1206, 439] on icon "button" at bounding box center [1201, 435] width 19 height 19
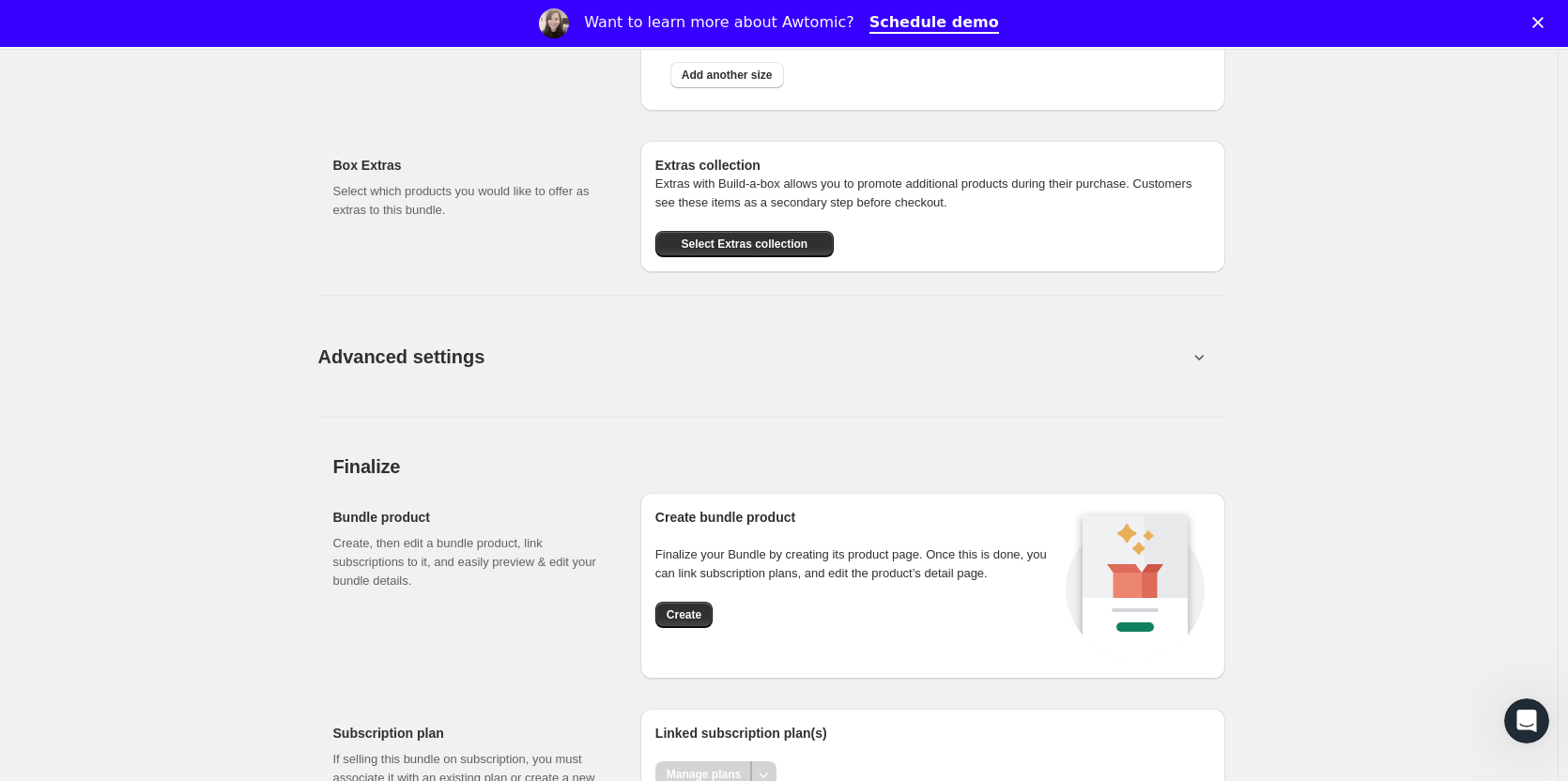
scroll to position [2027, 0]
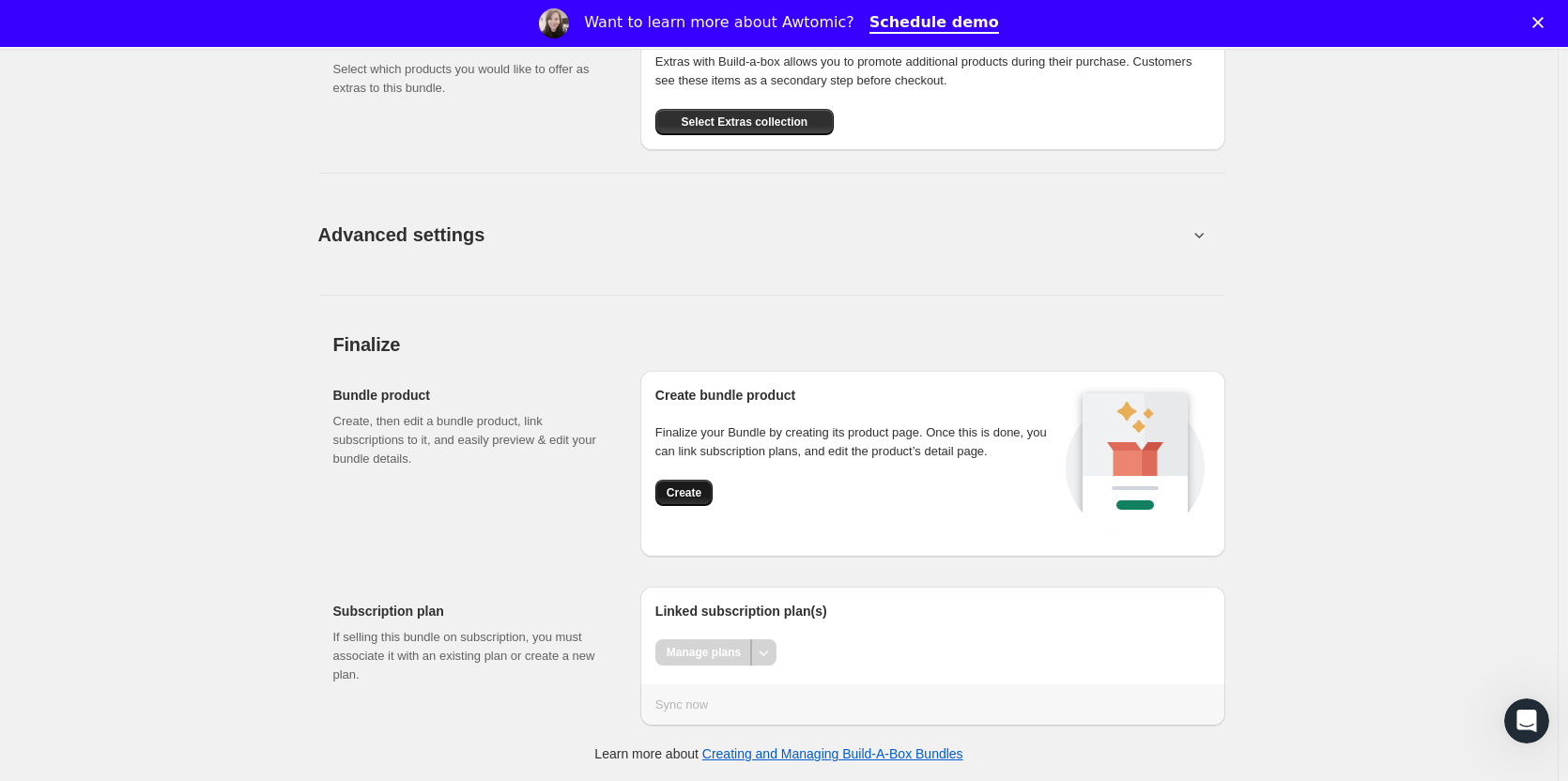
click at [686, 495] on span "Create" at bounding box center [683, 493] width 34 height 15
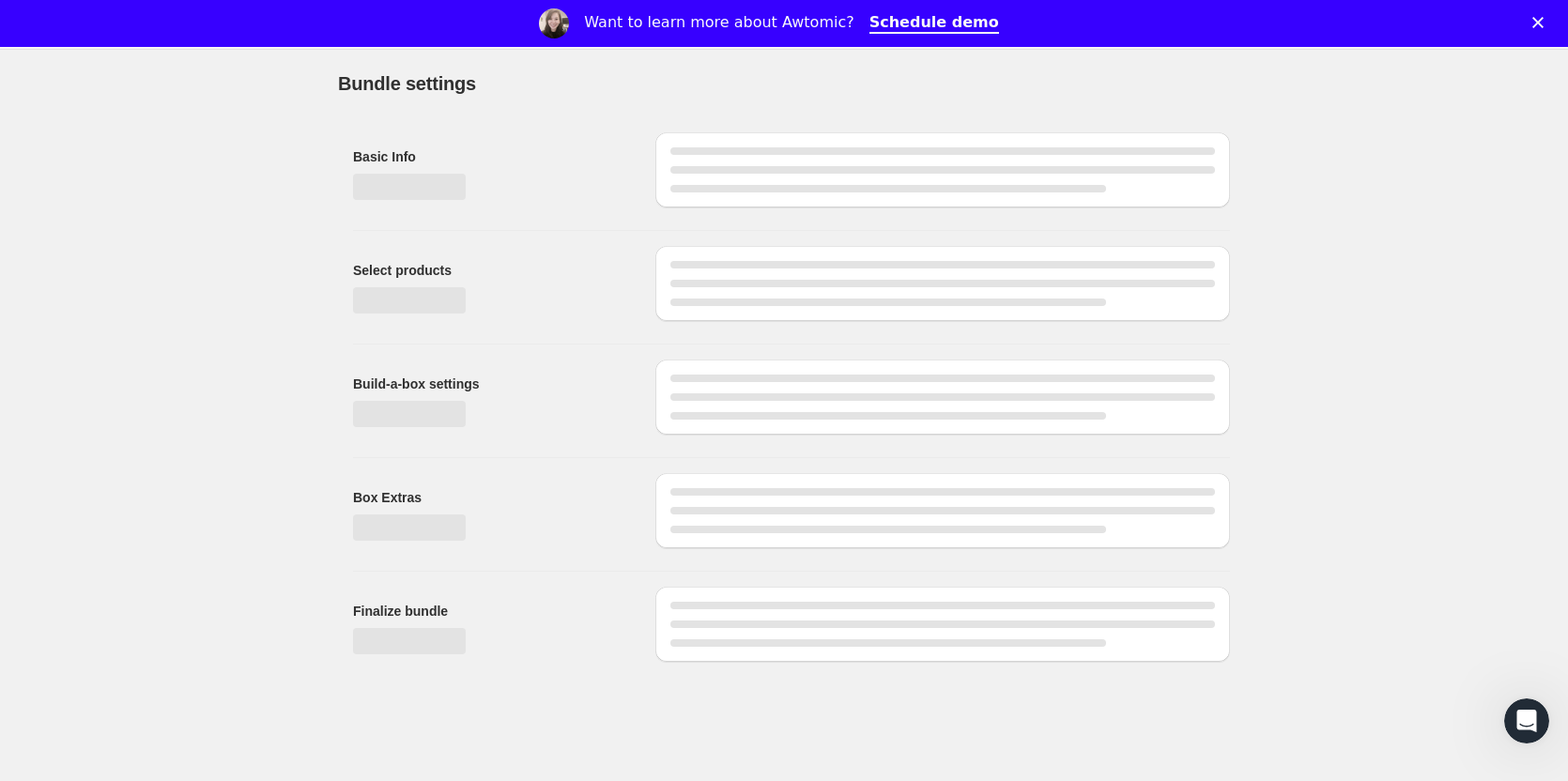
scroll to position [47, 0]
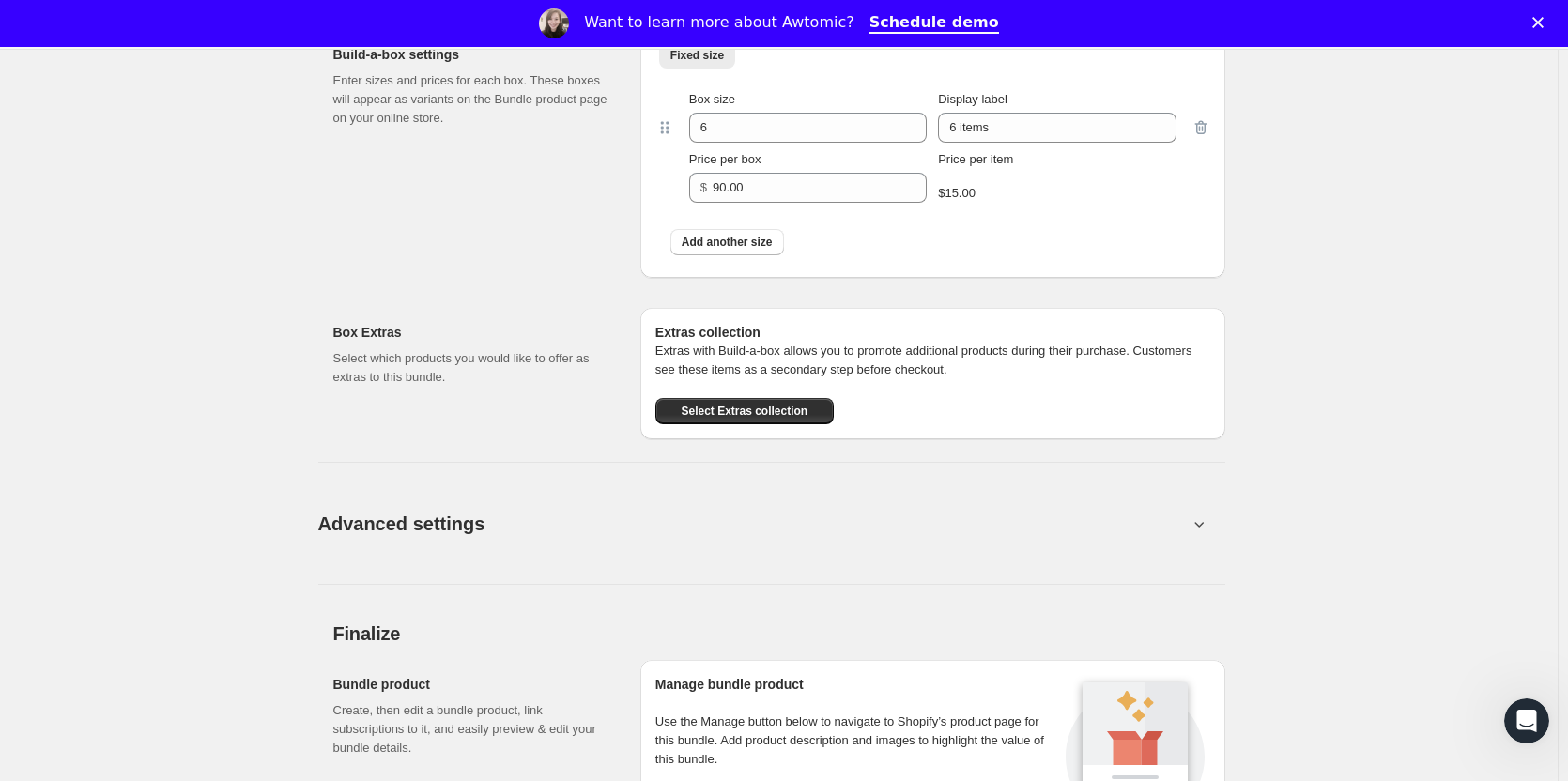
scroll to position [1494, 0]
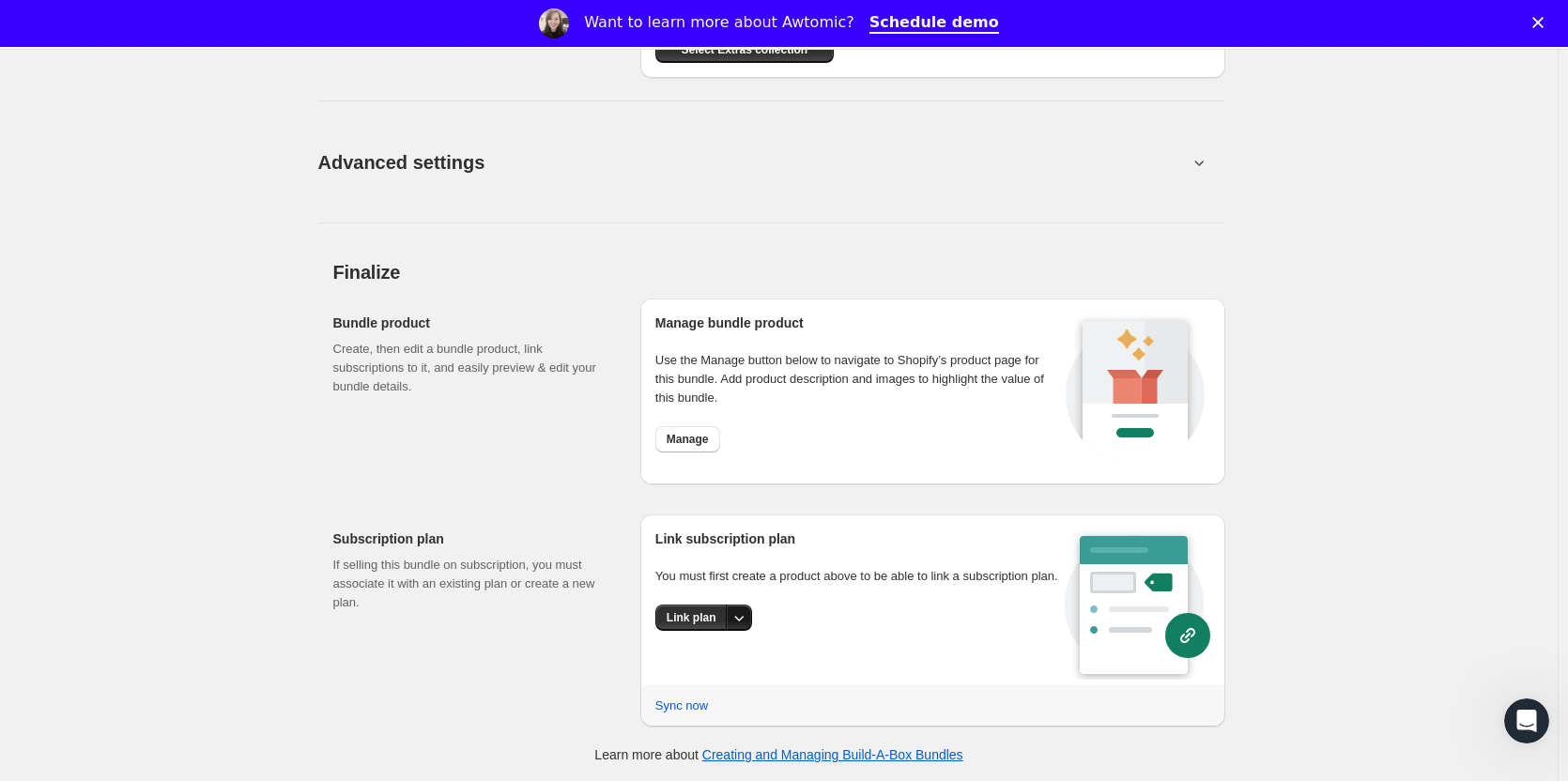
click at [747, 619] on icon "More actions" at bounding box center [739, 618] width 19 height 19
click at [702, 649] on span "Link plan" at bounding box center [677, 656] width 49 height 14
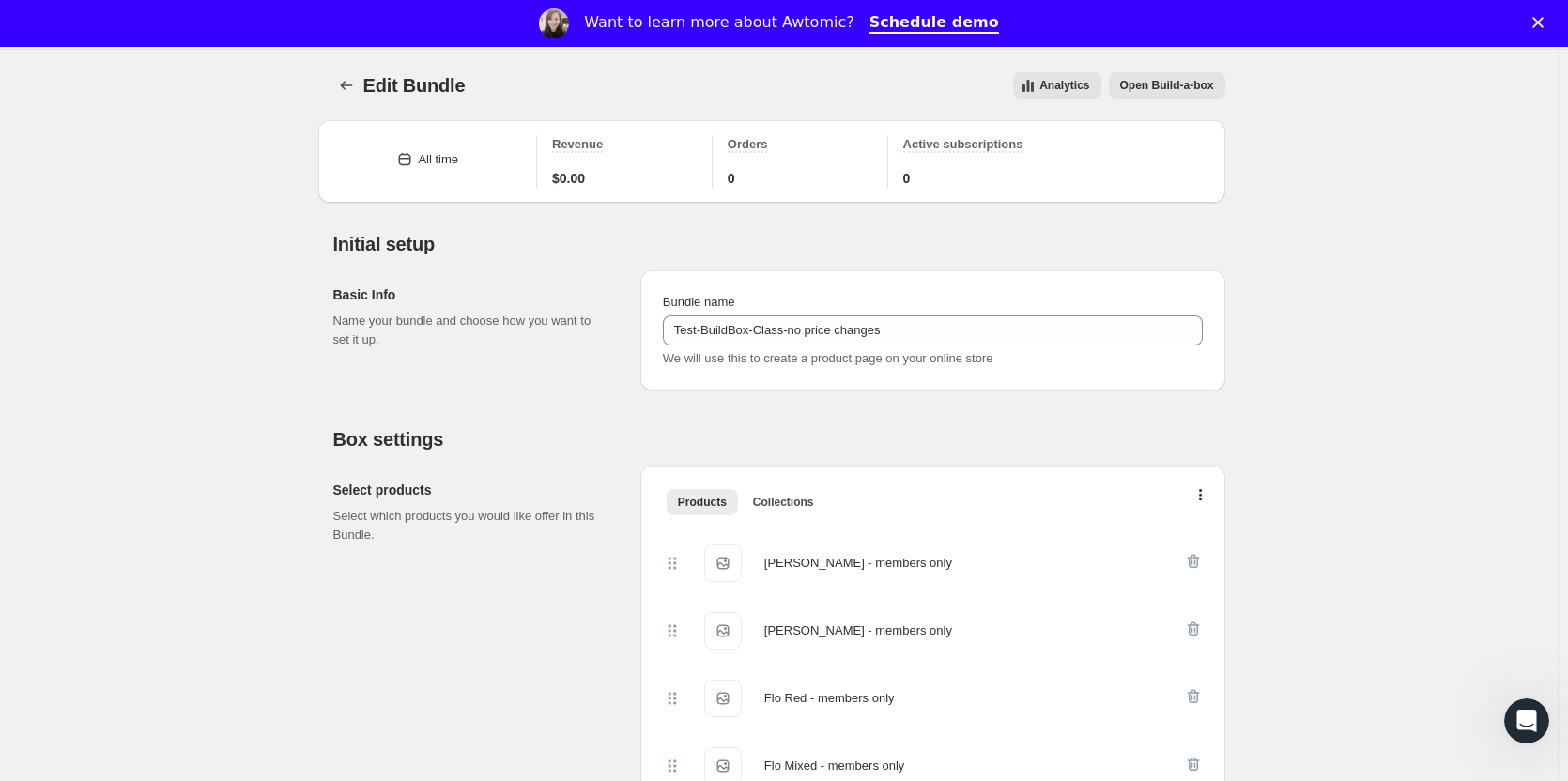
scroll to position [1448, 0]
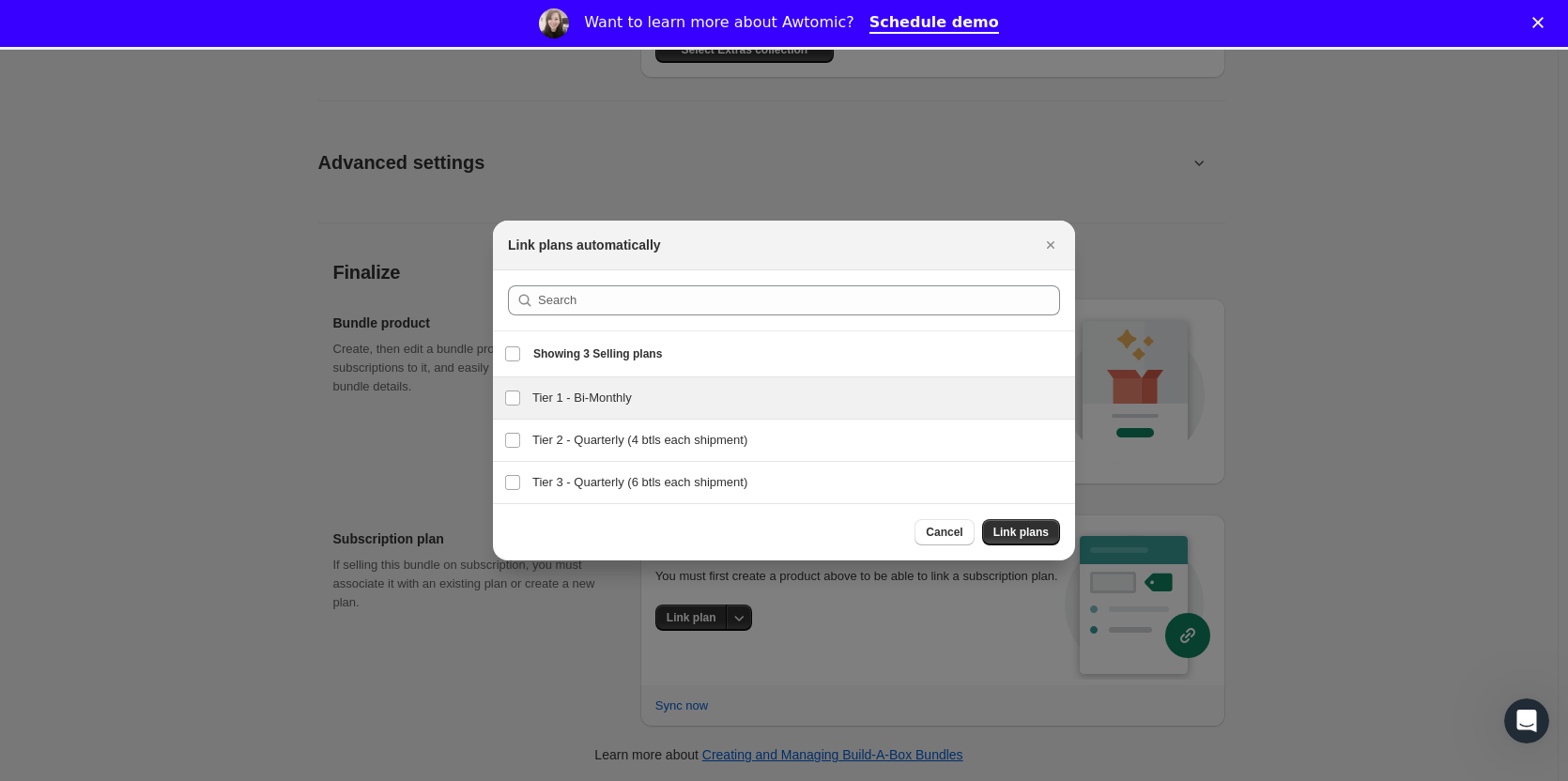
click at [545, 398] on h3 "Tier 1 - Bi-Monthly" at bounding box center [797, 399] width 531 height 19
checkbox input "true"
click at [1018, 533] on span "Link plans" at bounding box center [1021, 533] width 55 height 15
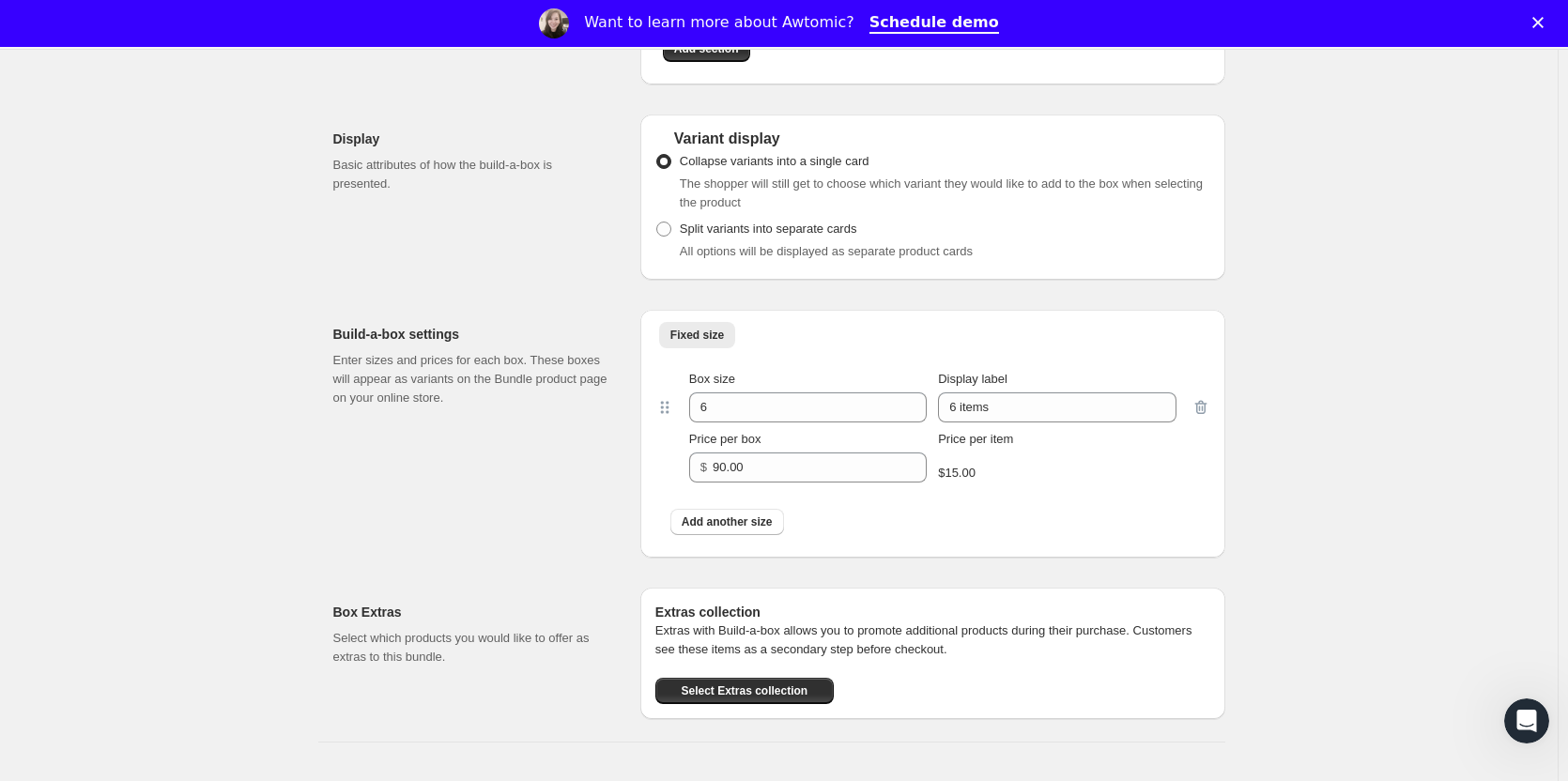
scroll to position [0, 0]
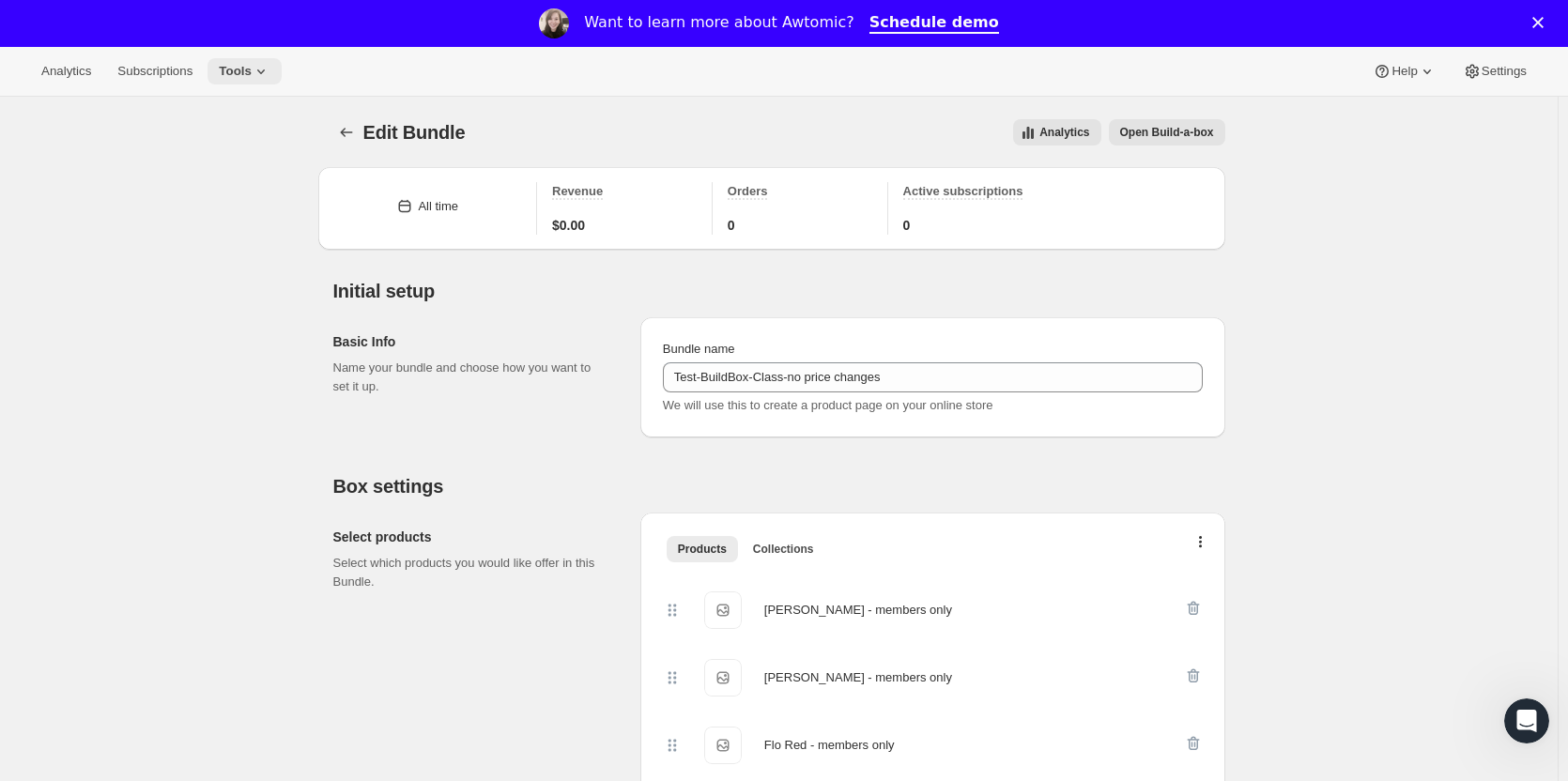
click at [264, 74] on icon at bounding box center [261, 72] width 19 height 19
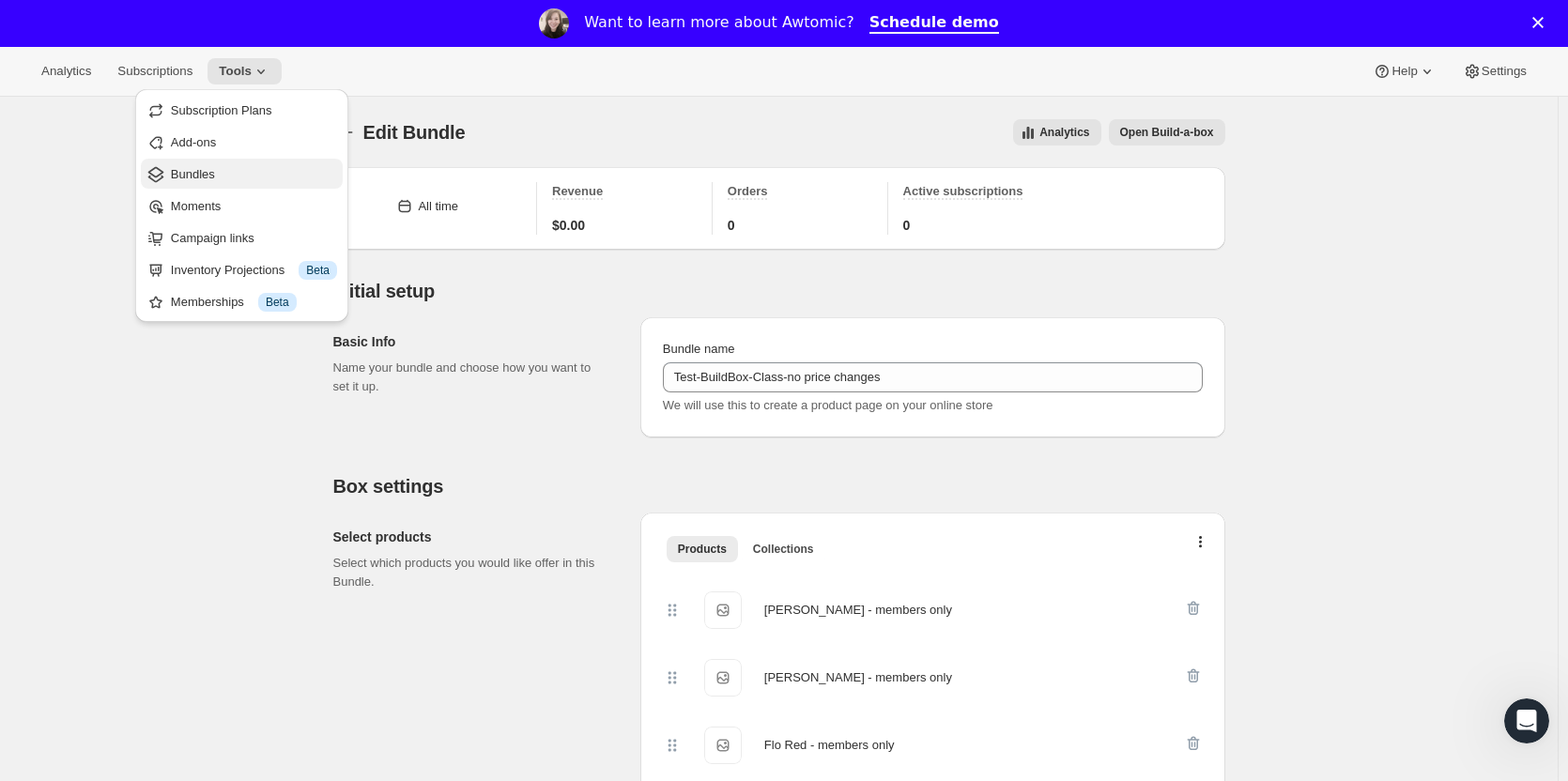
click at [207, 170] on span "Bundles" at bounding box center [193, 174] width 44 height 14
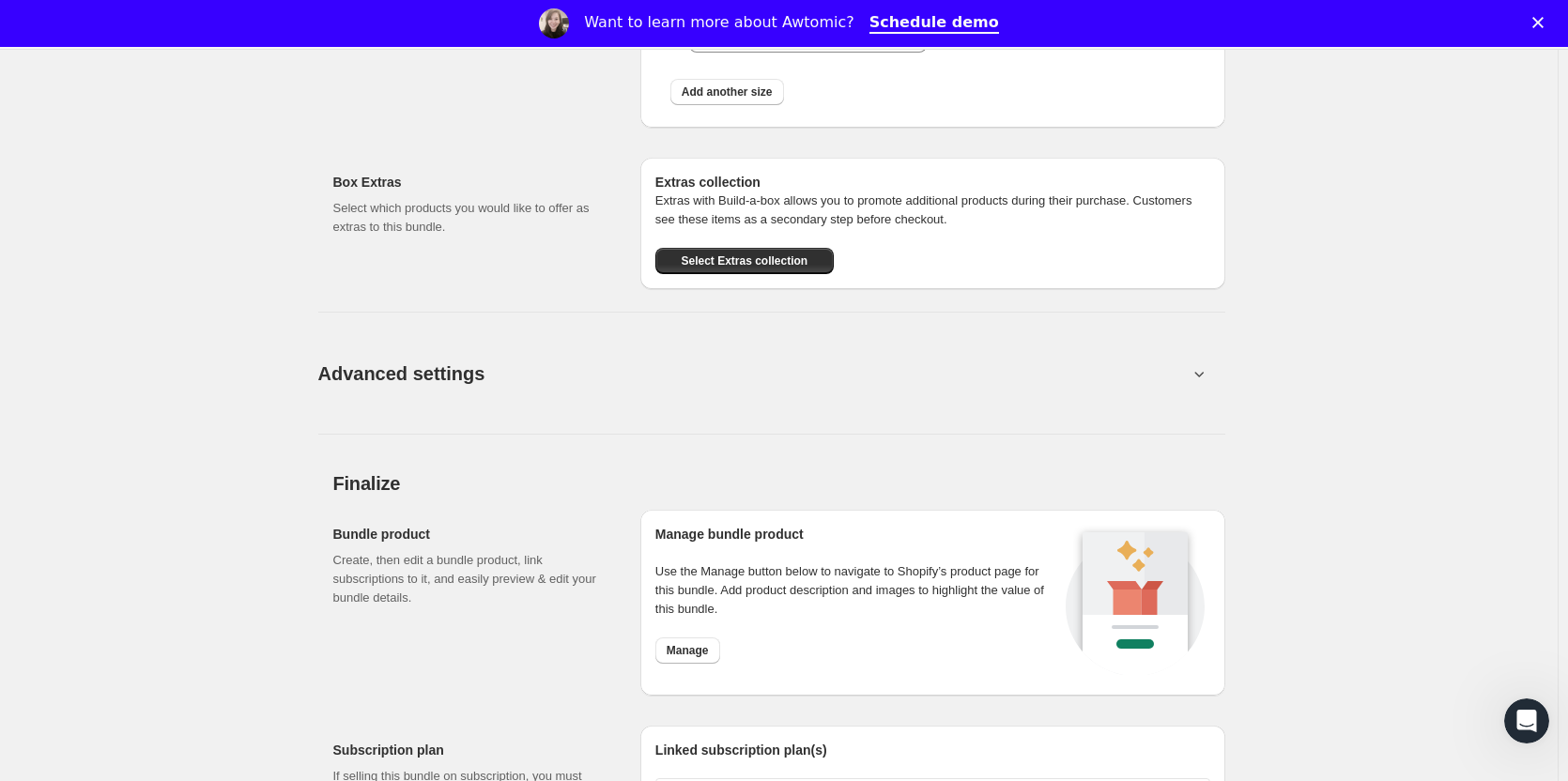
scroll to position [1511, 0]
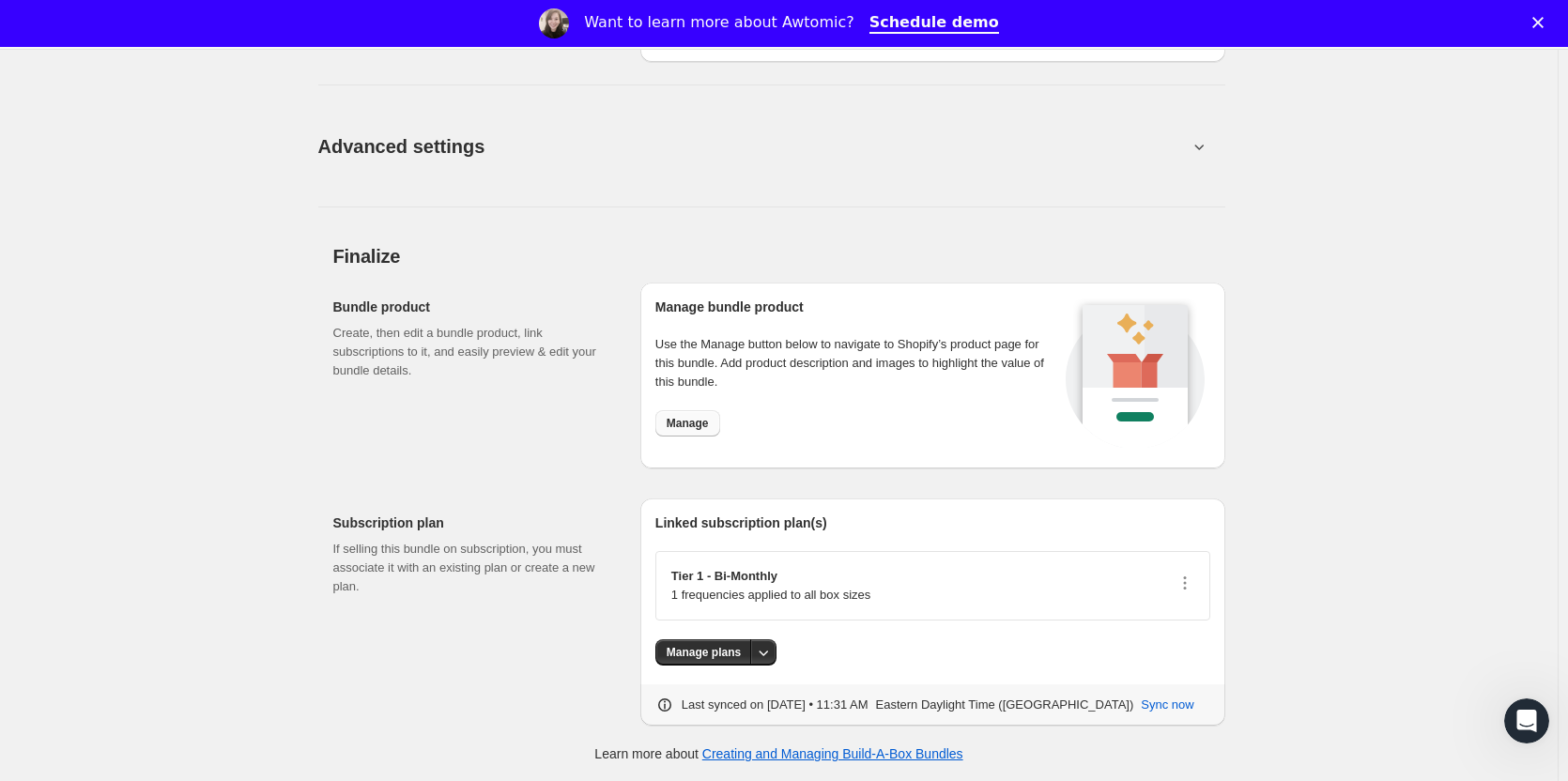
click at [687, 424] on span "Manage" at bounding box center [687, 423] width 42 height 15
